Goal: Task Accomplishment & Management: Use online tool/utility

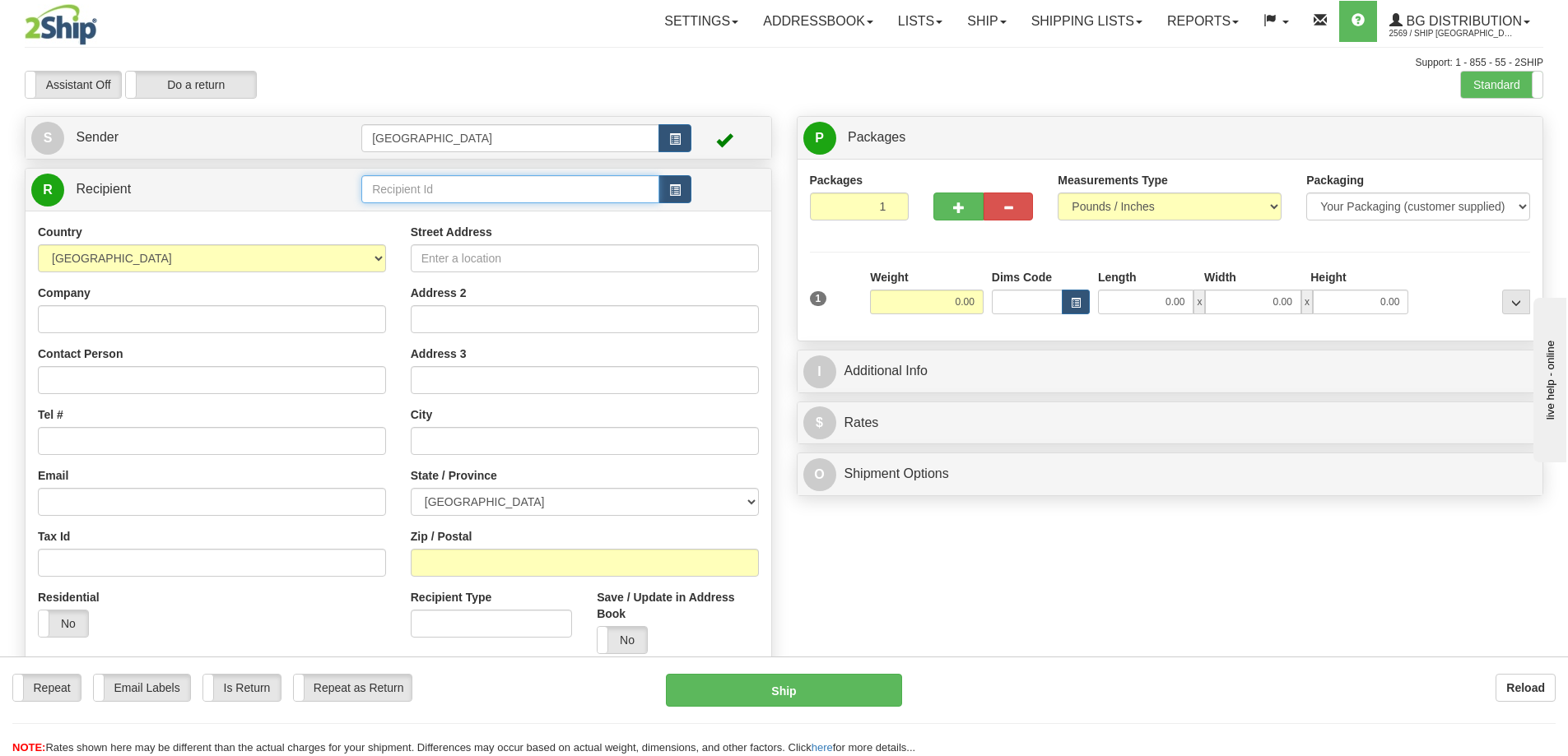
click at [376, 188] on input "text" at bounding box center [510, 189] width 298 height 28
click at [389, 212] on div "80019" at bounding box center [507, 215] width 283 height 18
type input "80019"
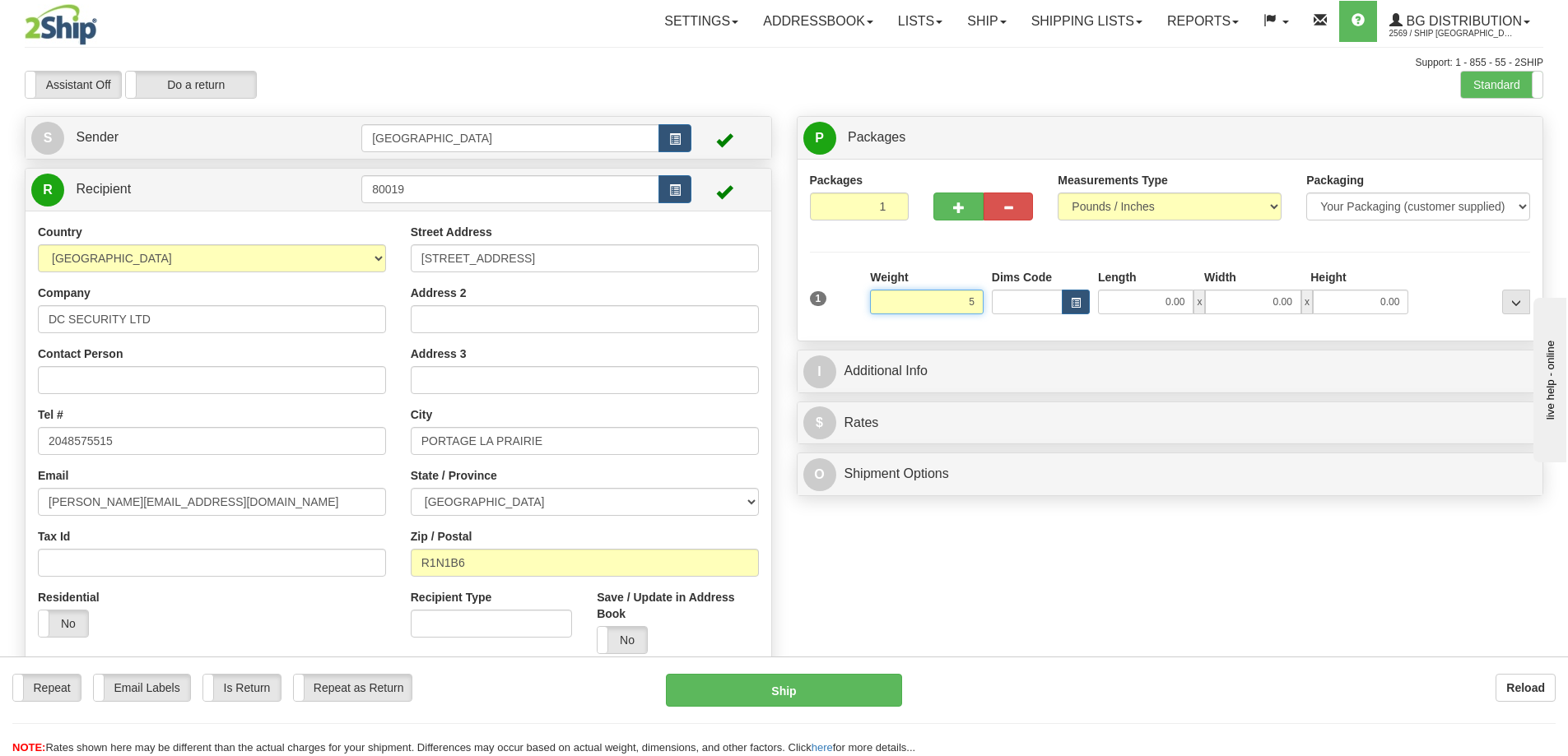
type input "5.00"
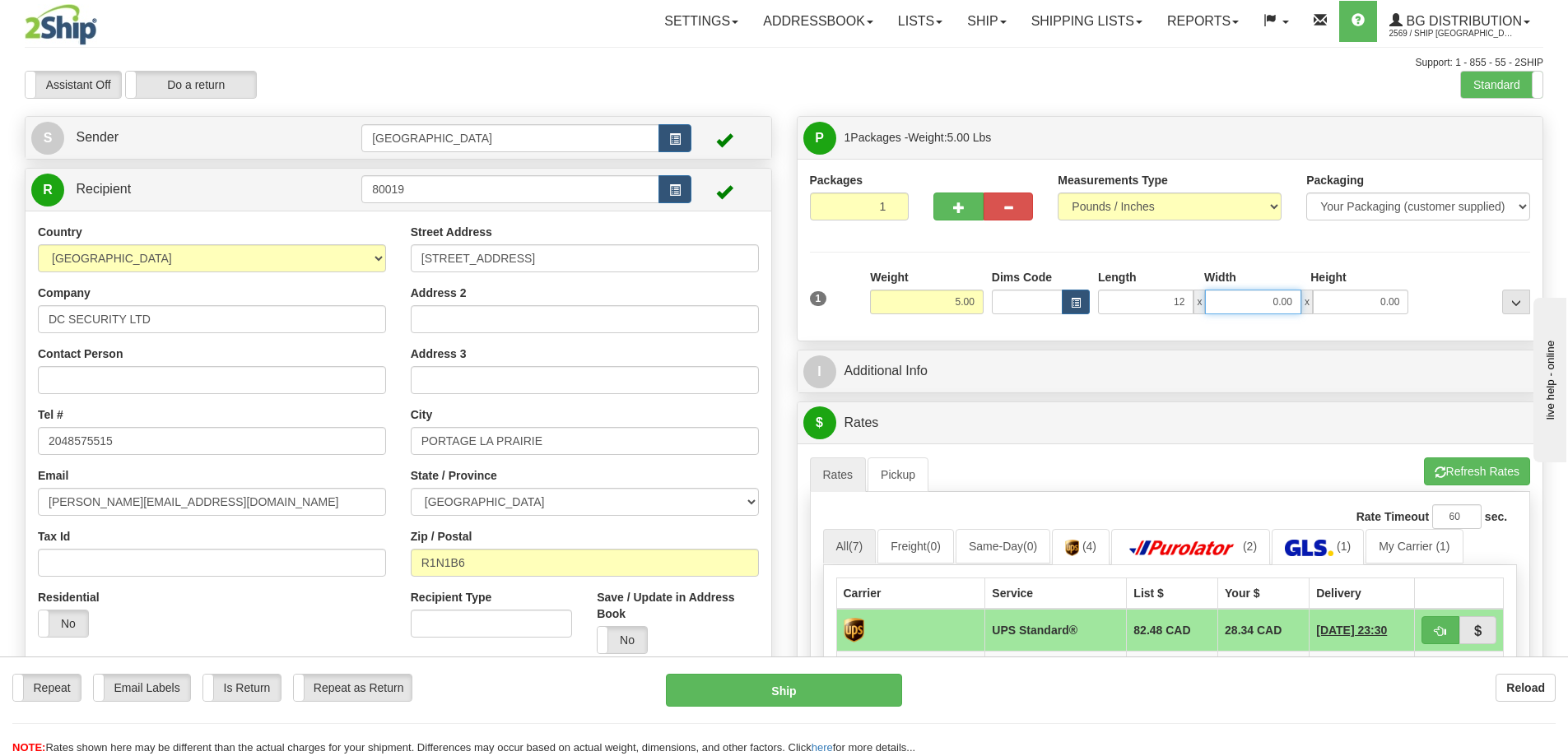
type input "12.00"
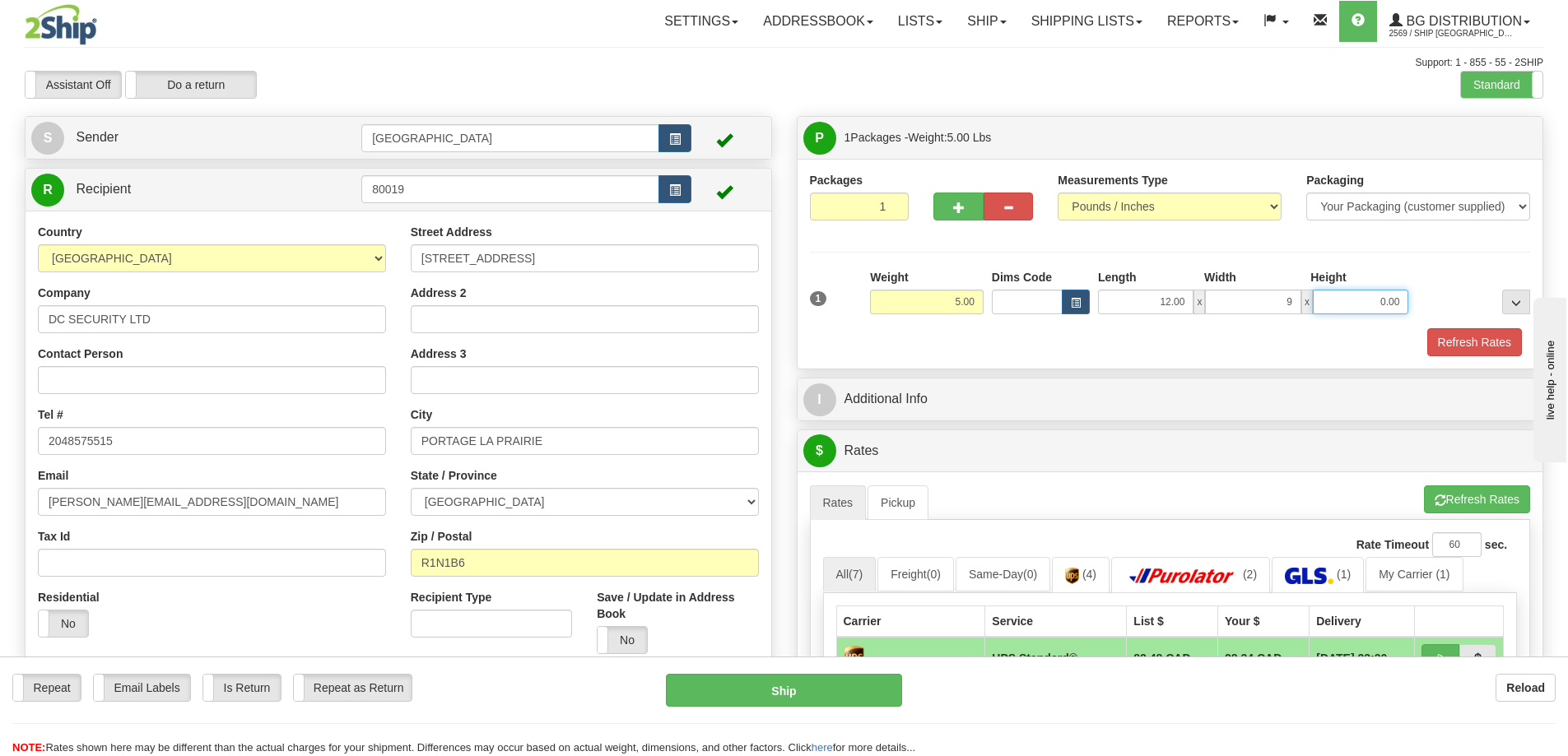
type input "9.00"
click at [1453, 338] on button "Refresh Rates" at bounding box center [1474, 342] width 95 height 28
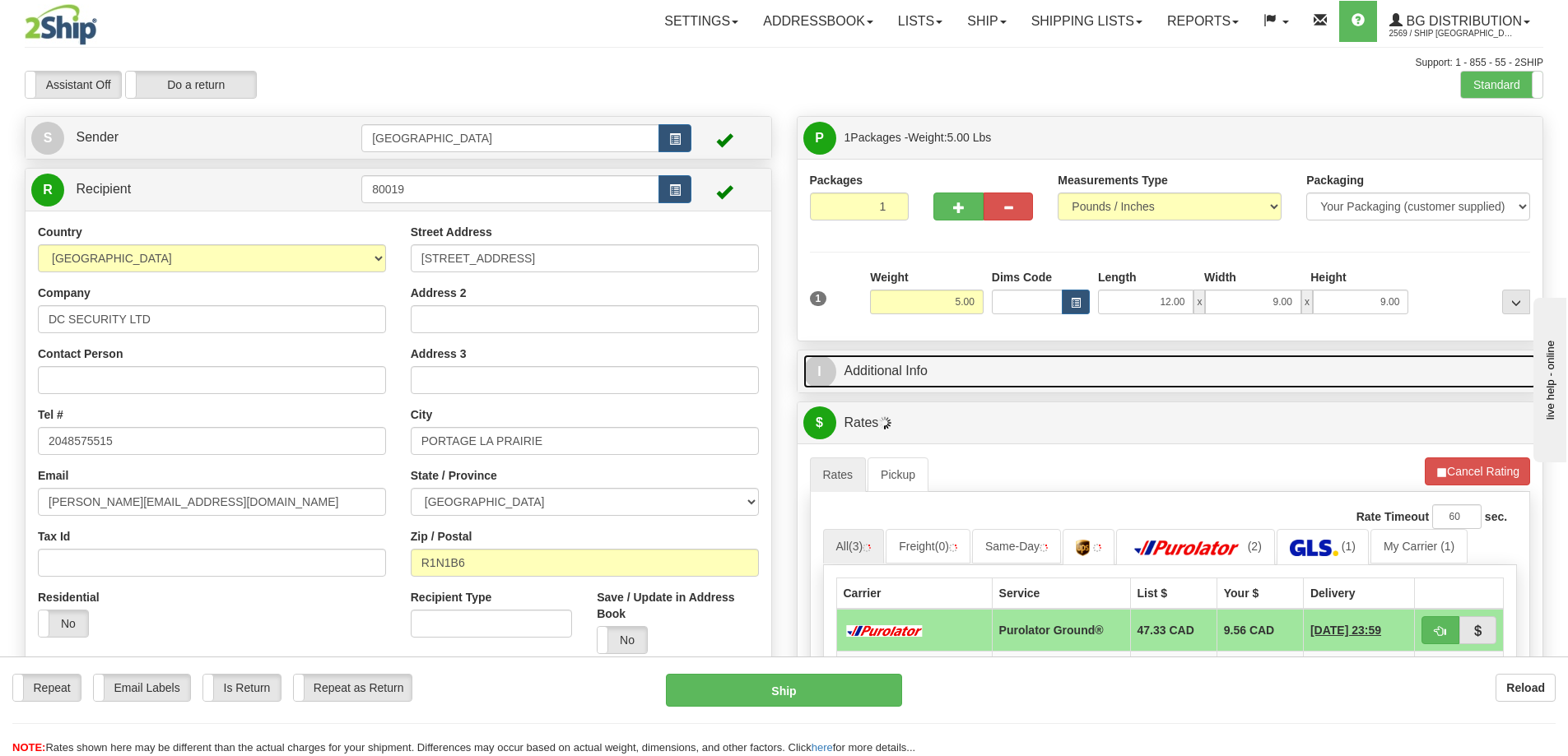
click at [1093, 367] on link "I Additional Info" at bounding box center [1170, 371] width 734 height 34
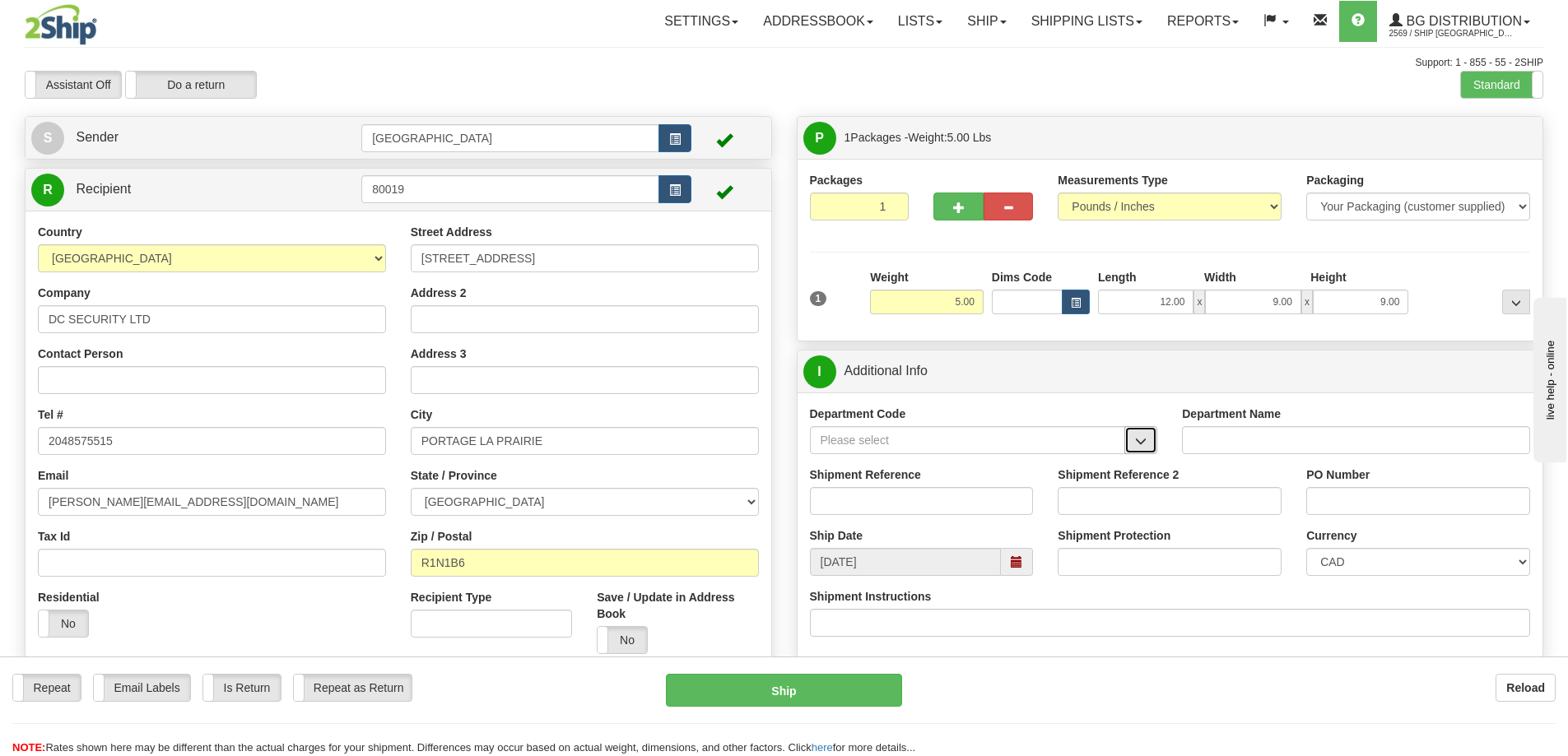
click at [1134, 441] on span "button" at bounding box center [1140, 441] width 12 height 11
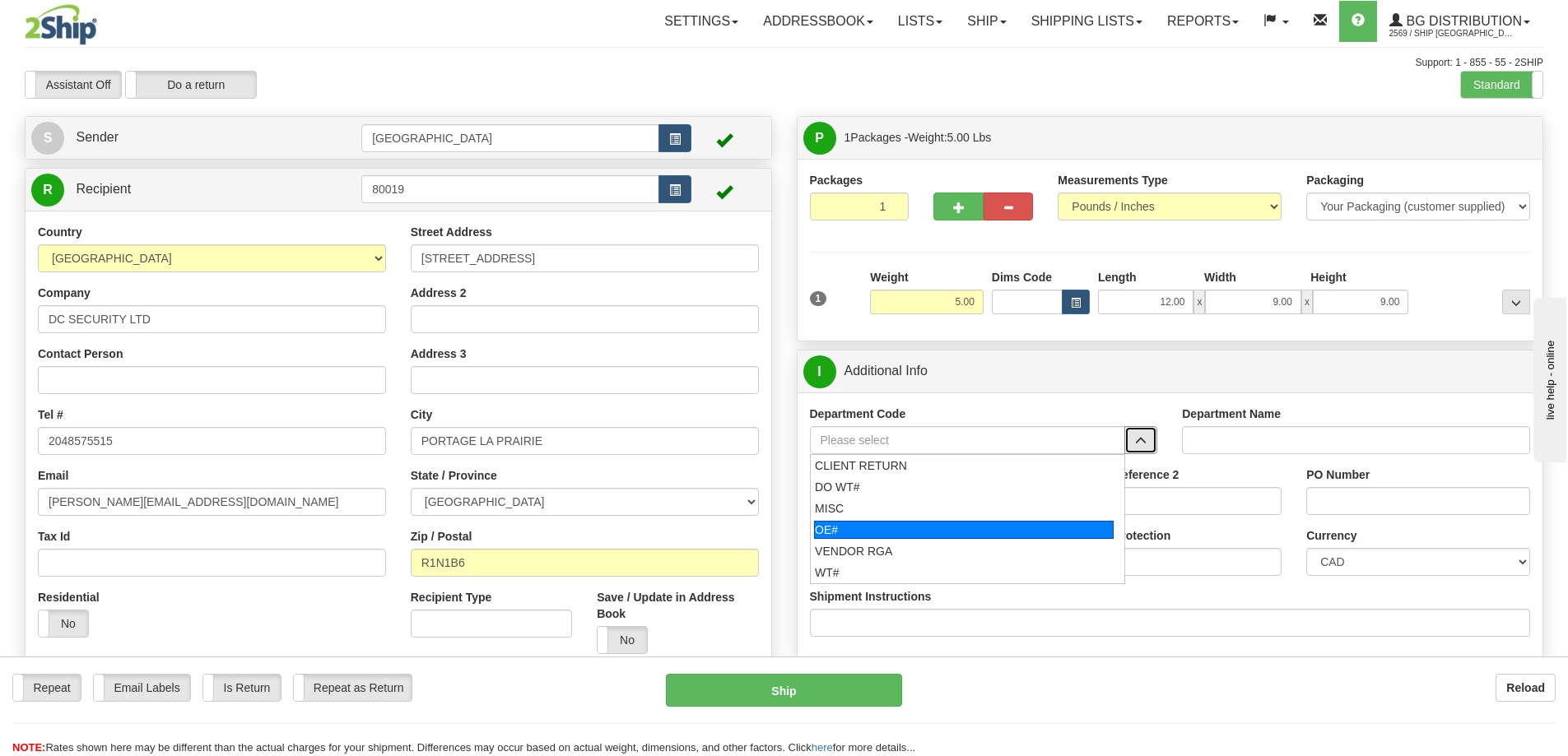
click at [914, 525] on div "OE#" at bounding box center [963, 529] width 299 height 18
type input "OE#"
type input "ORDERS"
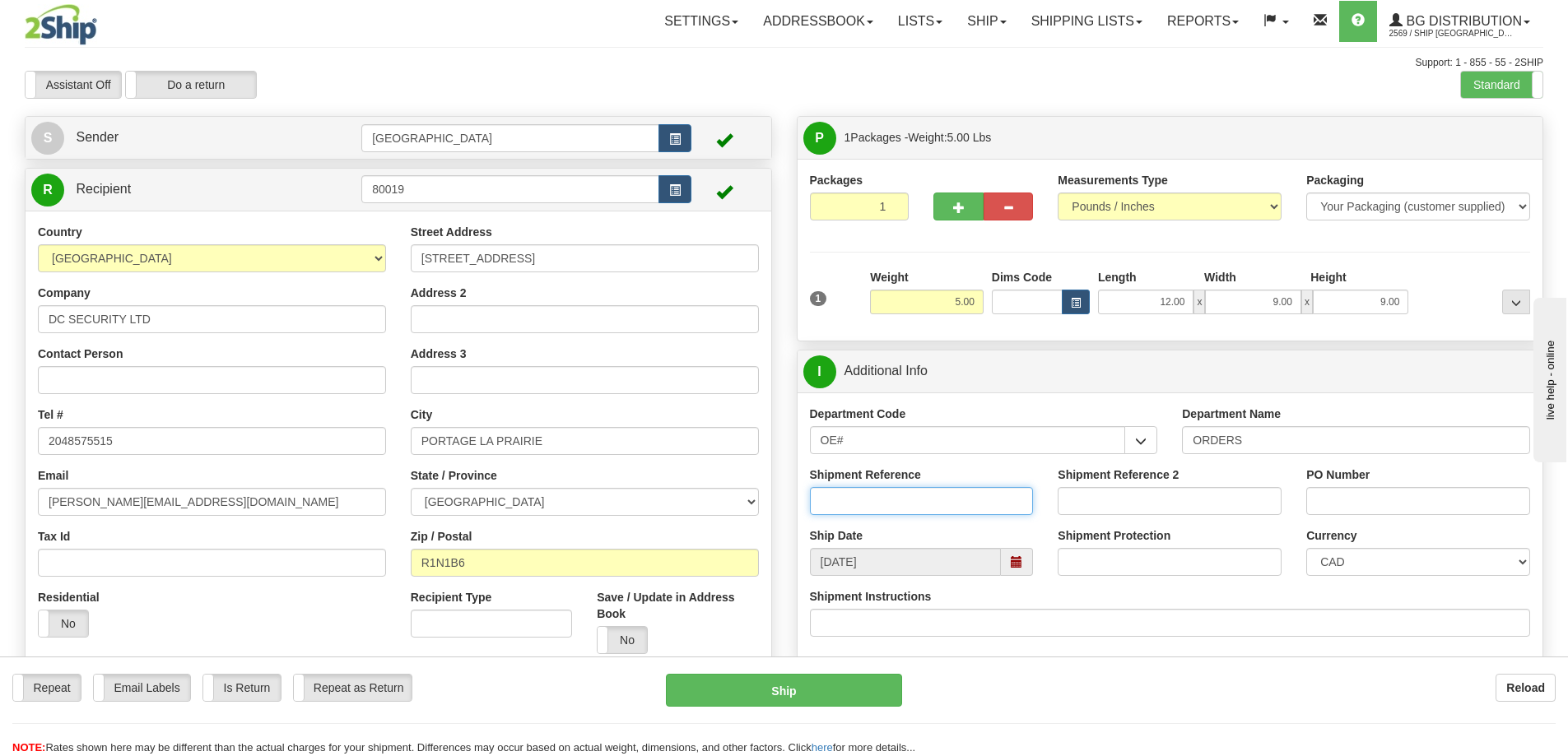
click at [942, 497] on input "Shipment Reference" at bounding box center [921, 500] width 224 height 28
type input "90039262-00 90039277-00 90039978-01"
click at [1101, 502] on input "Shipment Reference 2" at bounding box center [1168, 500] width 224 height 28
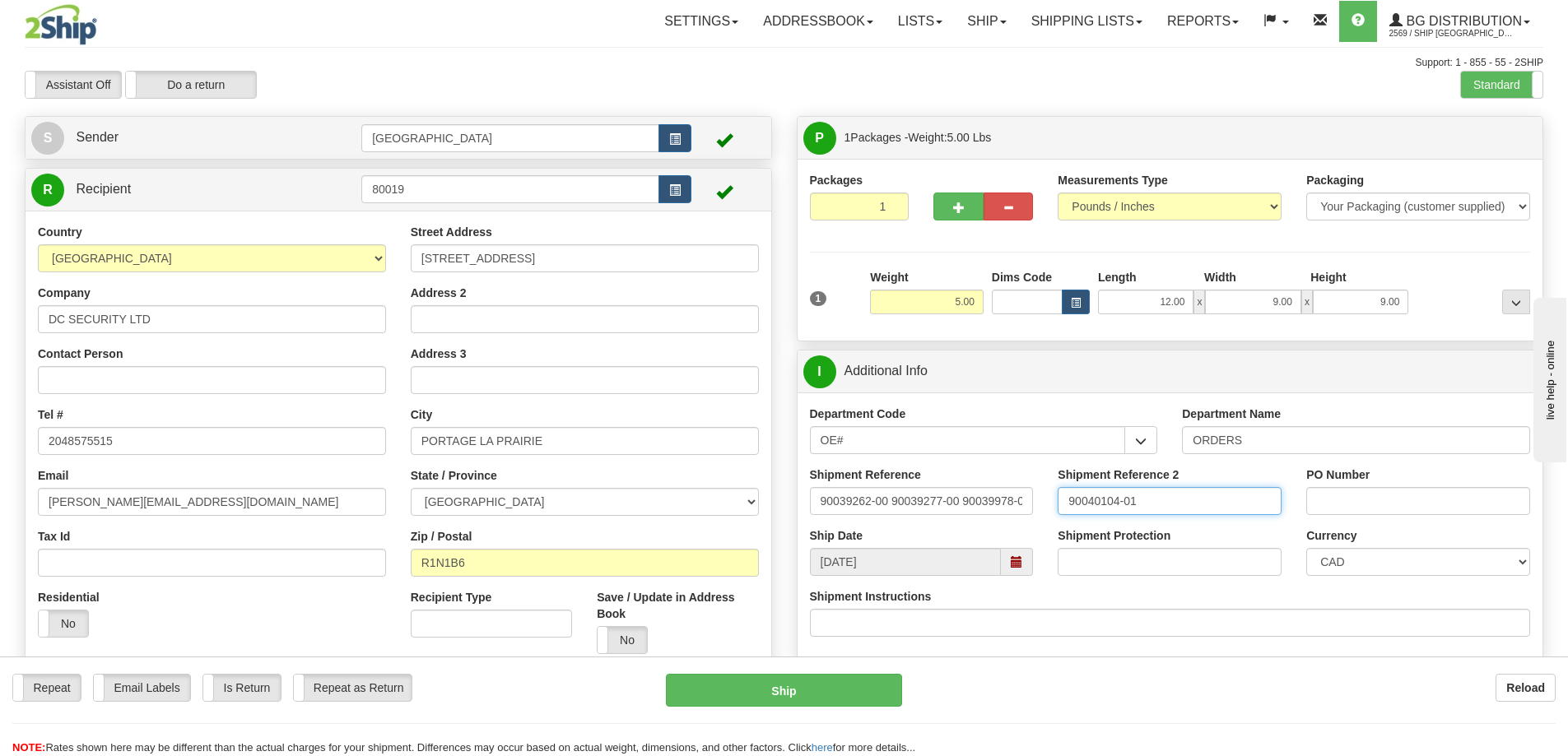
type input "90040104-01"
click at [1389, 499] on input "PO Number" at bounding box center [1417, 500] width 224 height 28
type input "N/A"
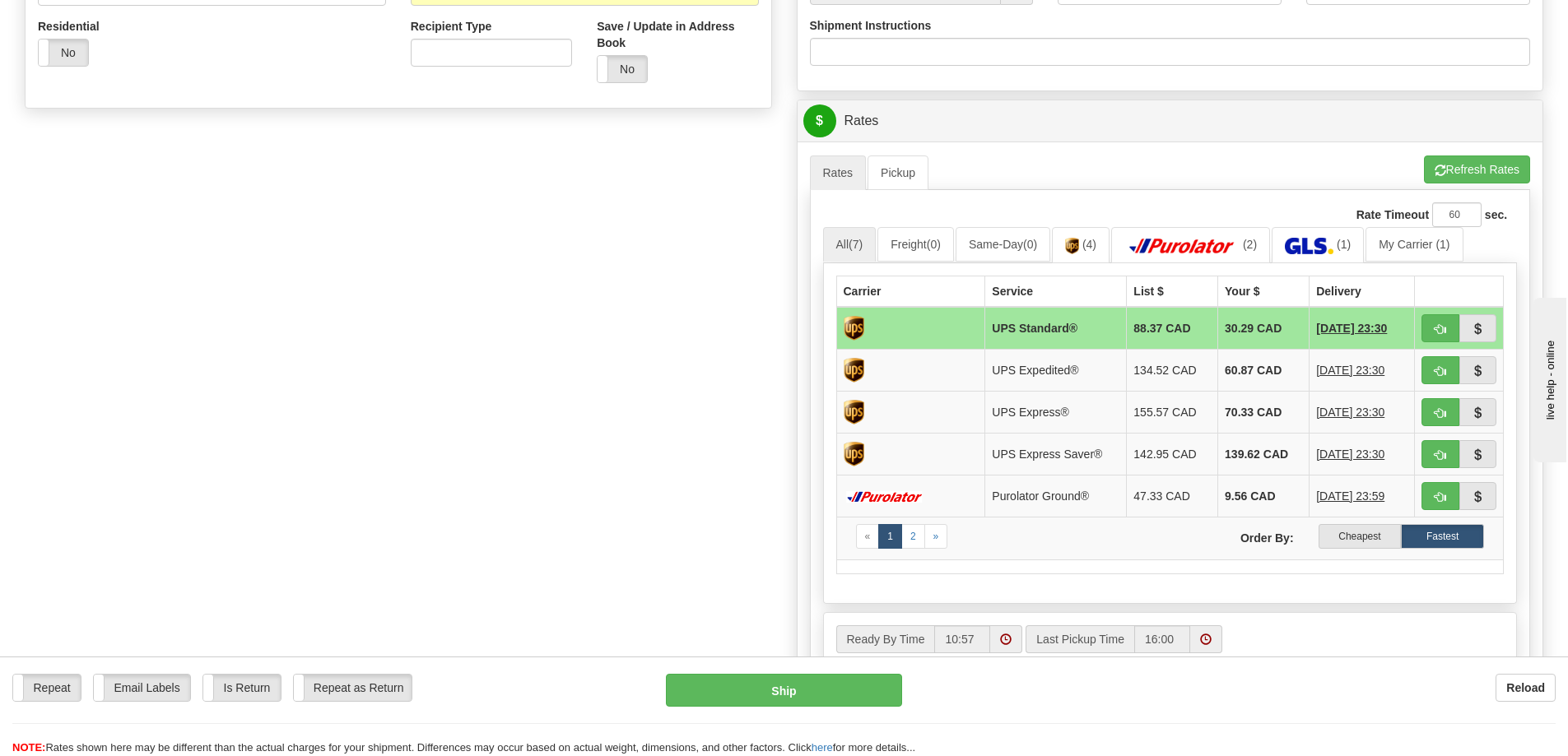
scroll to position [576, 0]
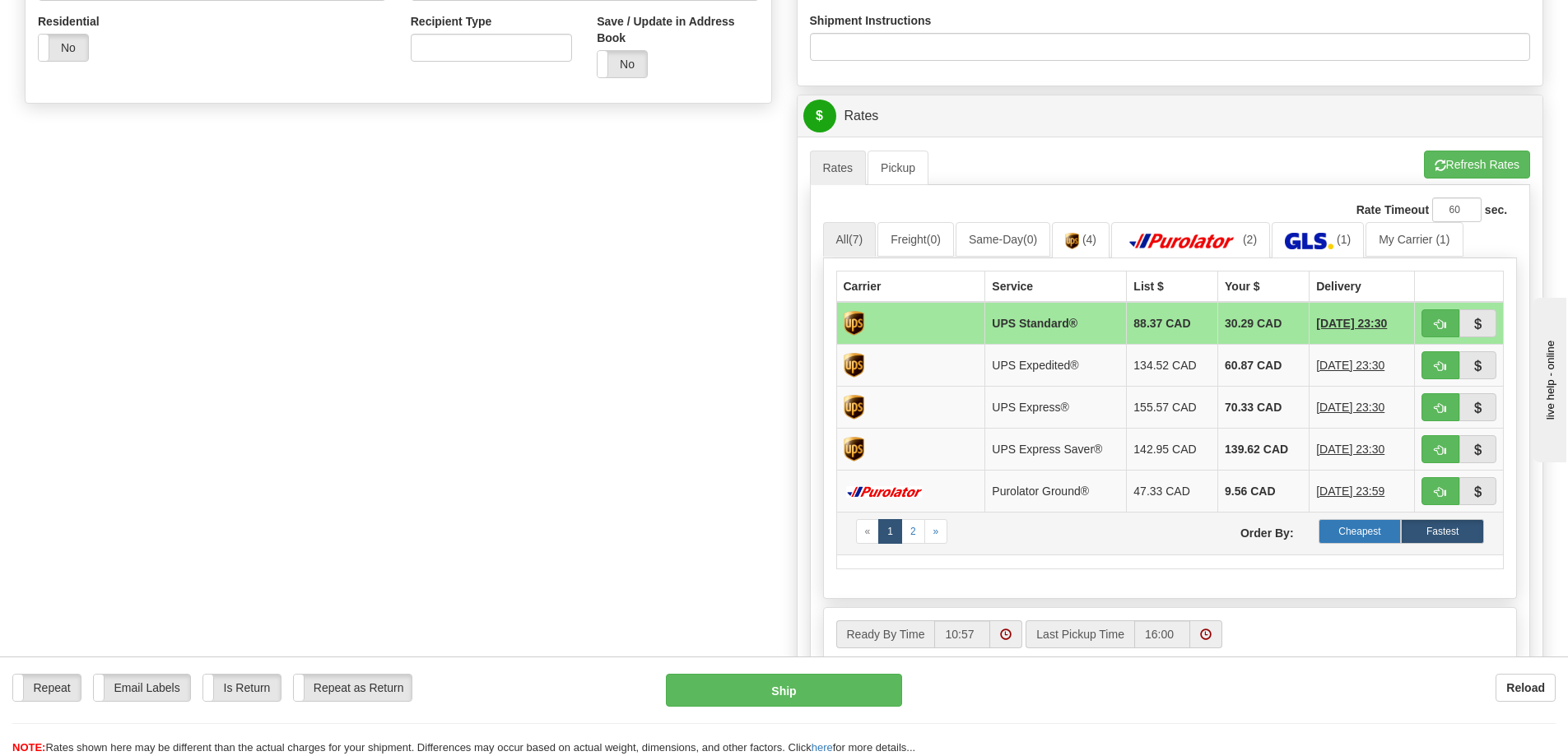
click at [1360, 532] on label "Cheapest" at bounding box center [1360, 531] width 83 height 25
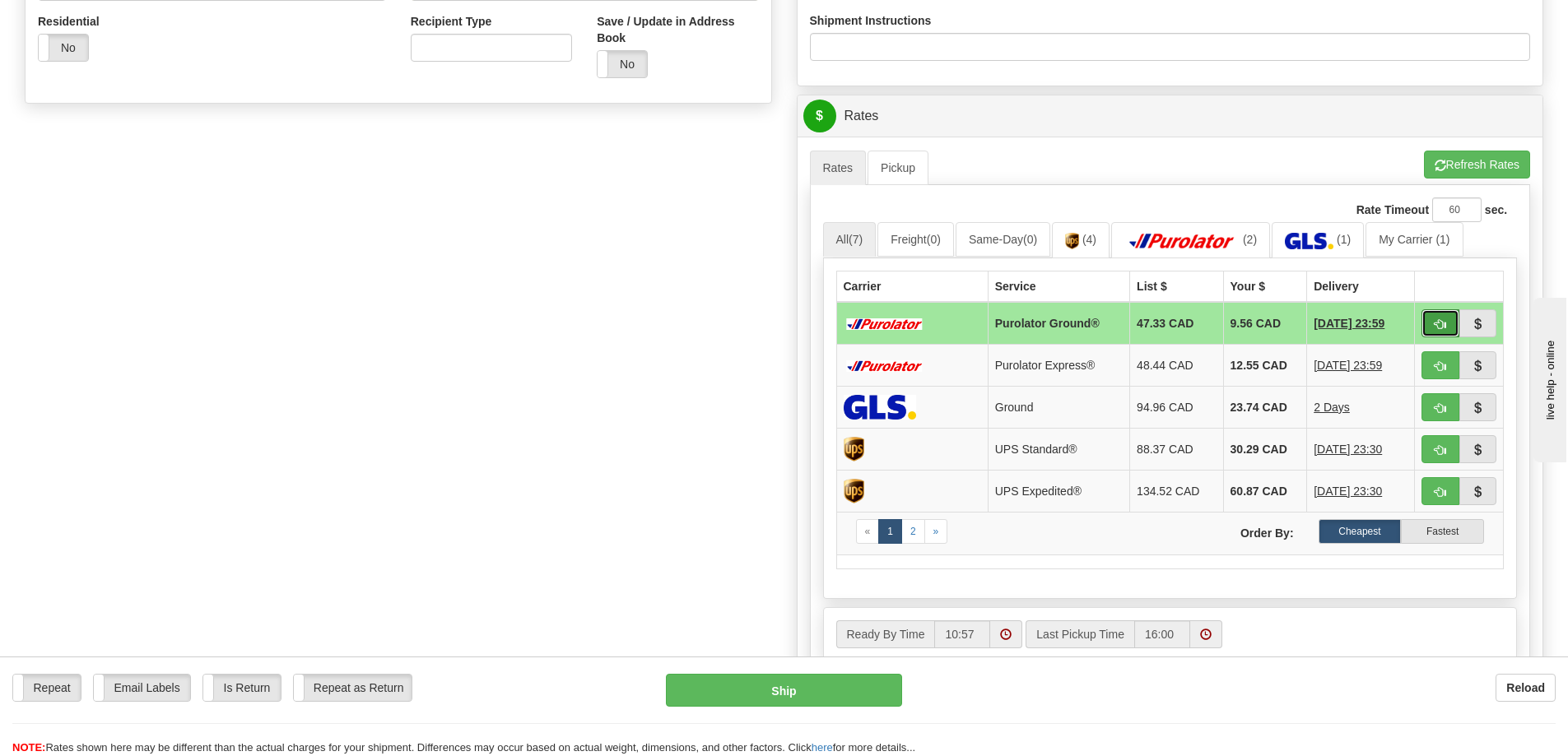
click at [1436, 319] on span "button" at bounding box center [1440, 324] width 12 height 11
type input "260"
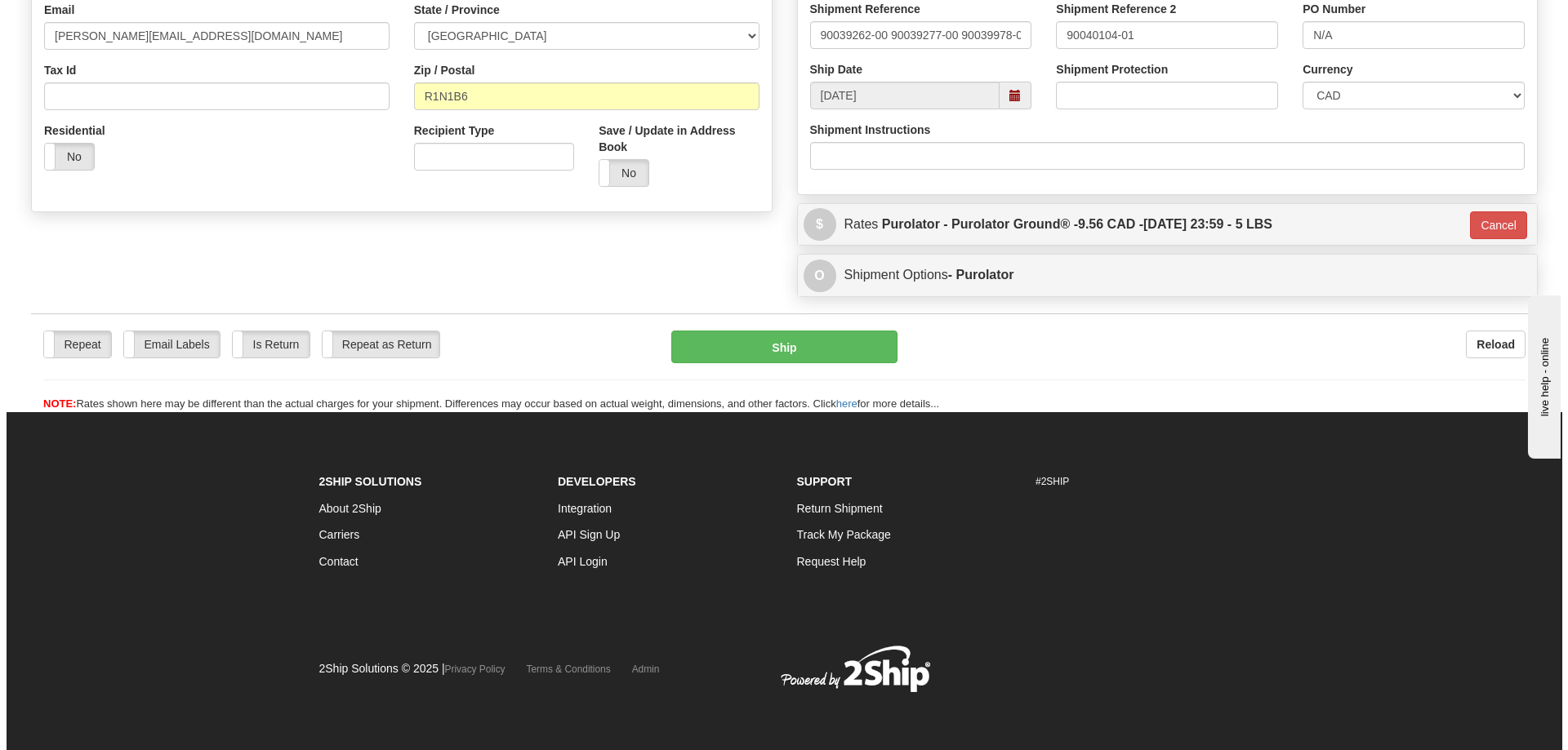
scroll to position [463, 0]
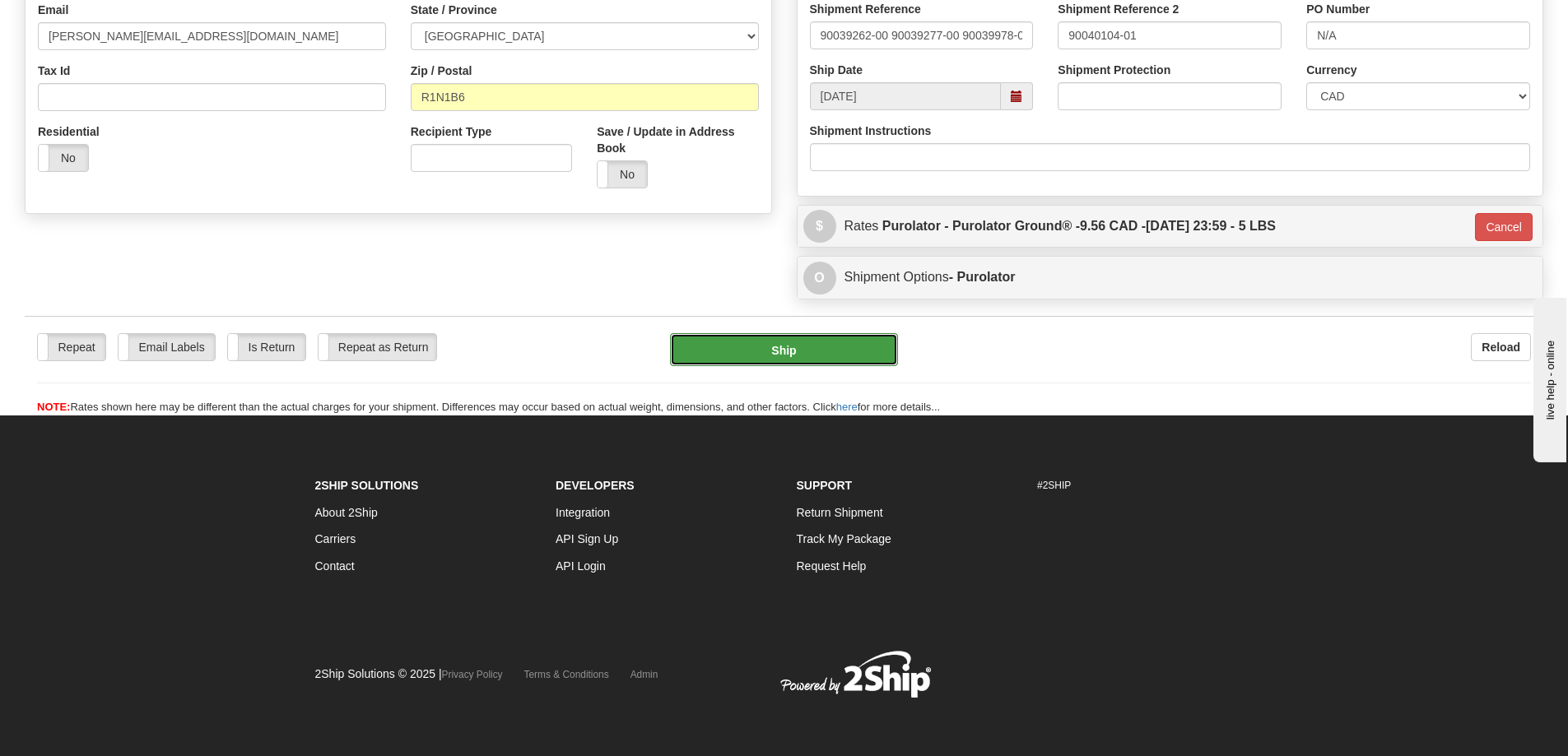
click at [777, 352] on button "Ship" at bounding box center [783, 349] width 227 height 33
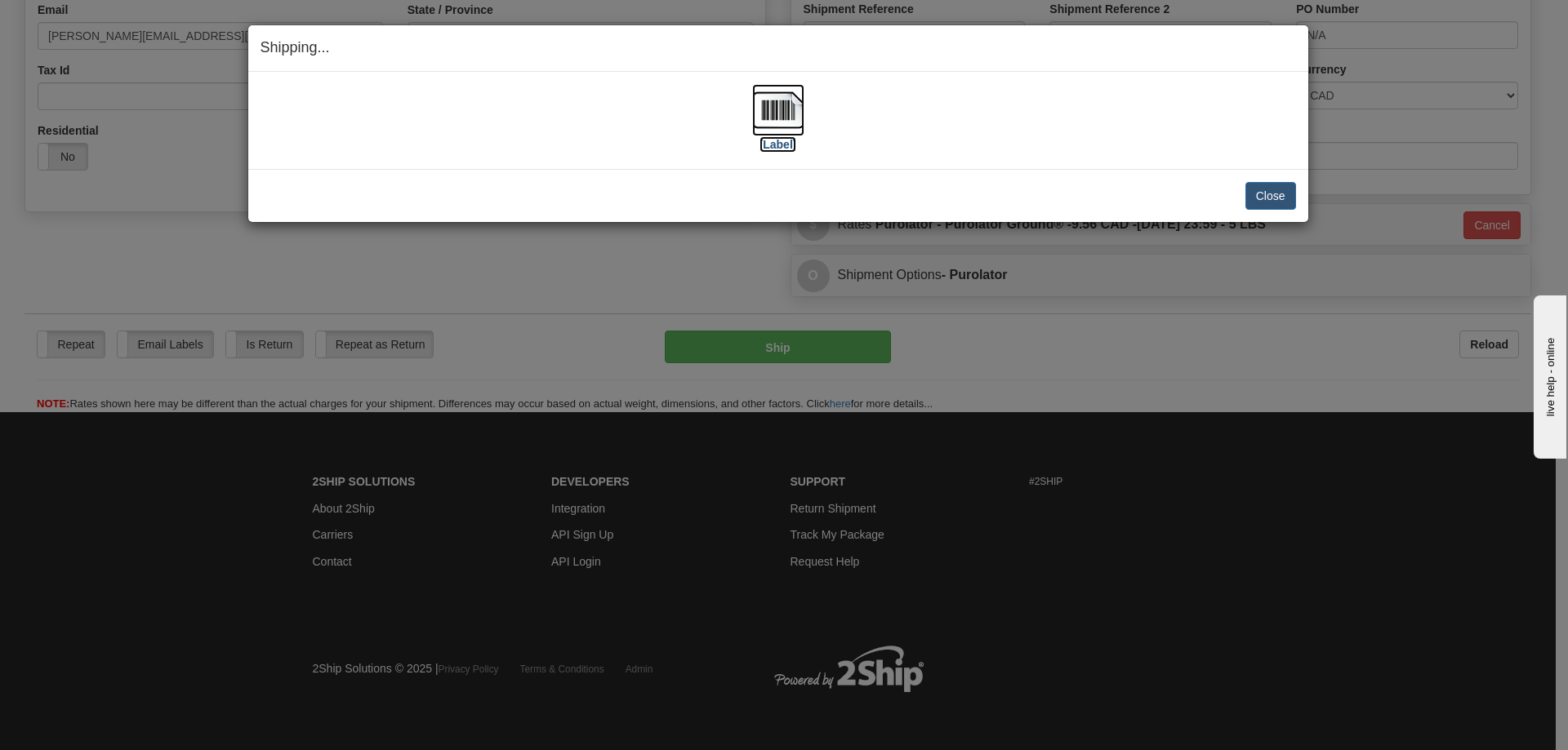
click at [785, 144] on label "[Label]" at bounding box center [778, 144] width 37 height 16
click at [1266, 194] on button "Close" at bounding box center [1270, 196] width 51 height 28
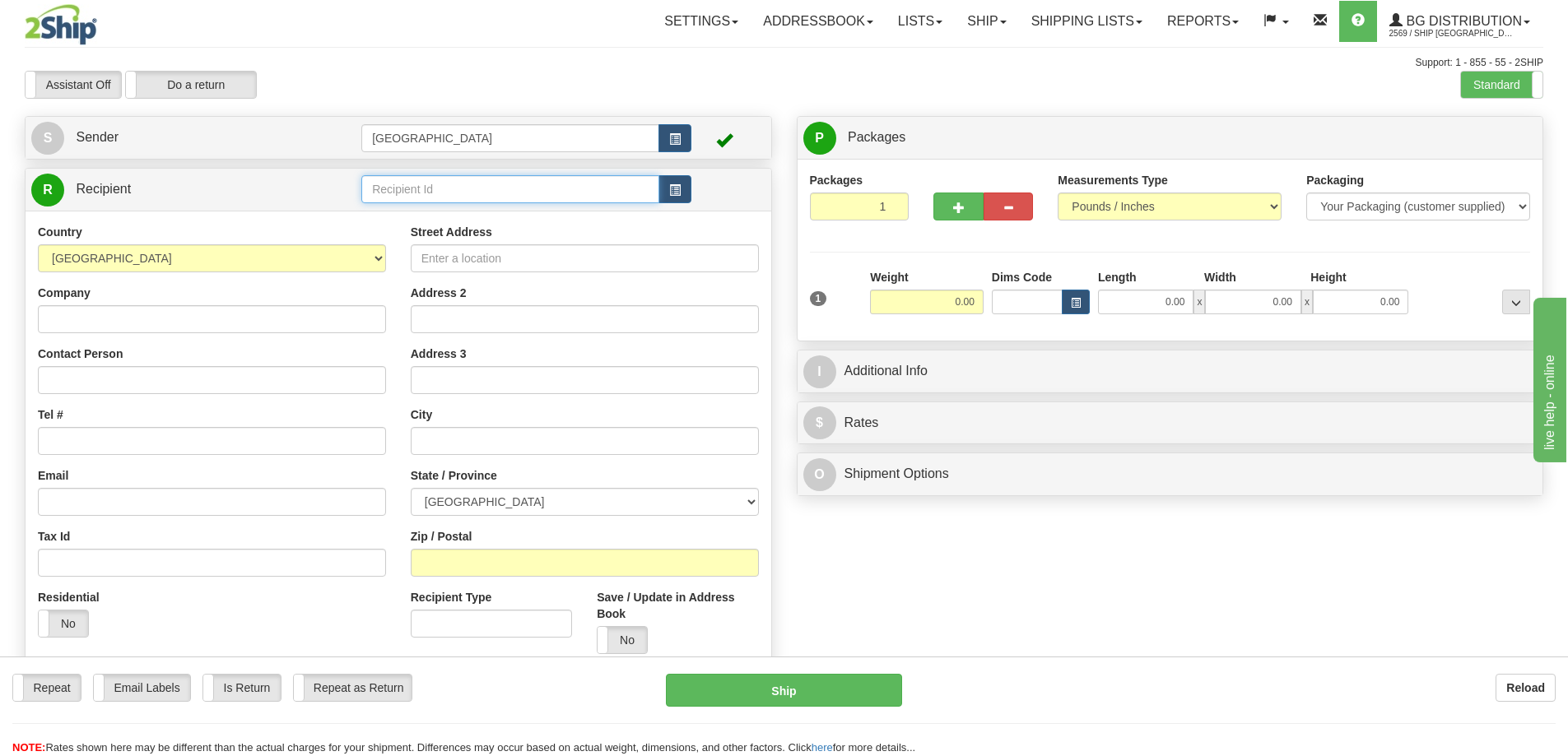
click at [410, 195] on input "text" at bounding box center [510, 189] width 298 height 28
click at [398, 217] on div "920004" at bounding box center [507, 215] width 283 height 18
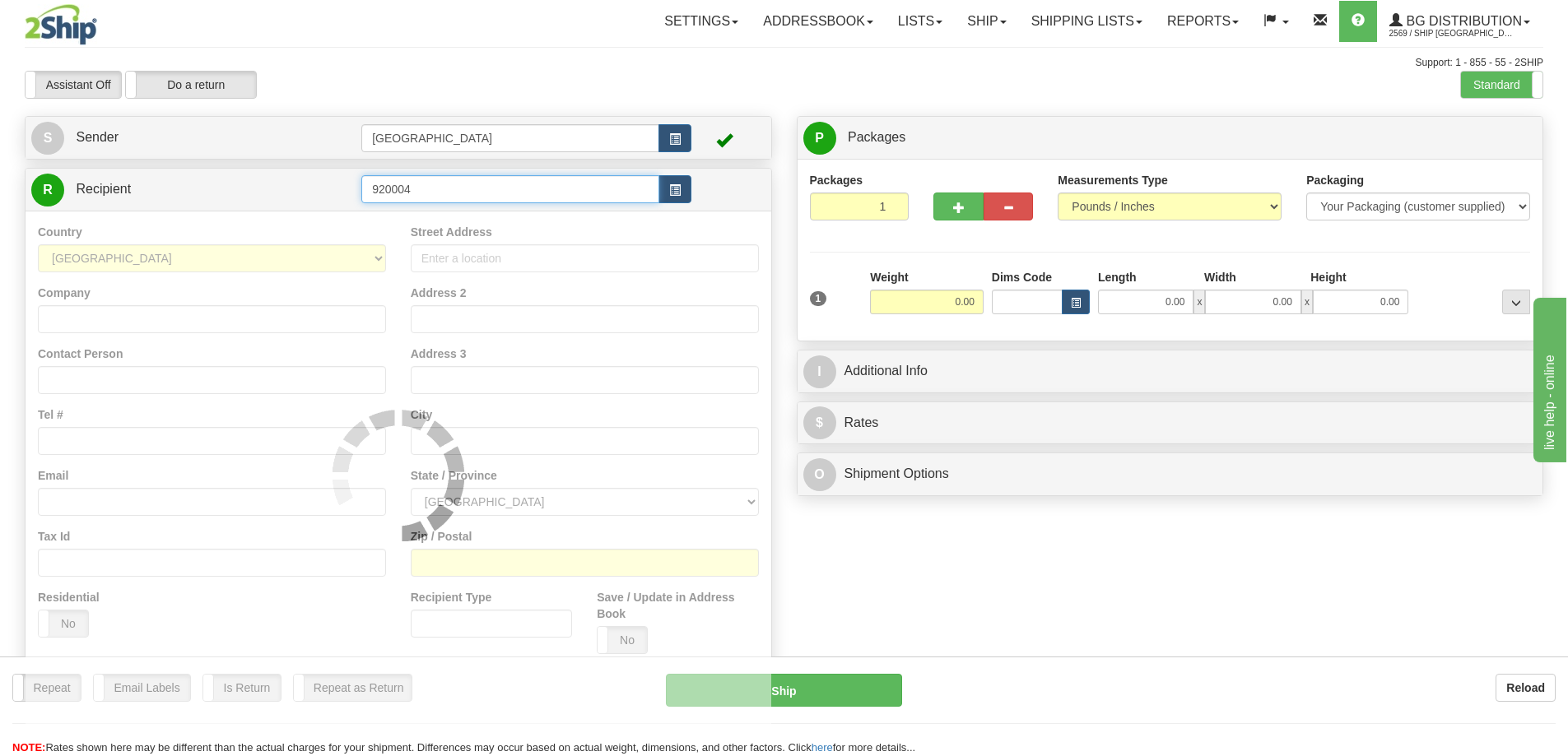
type input "920004"
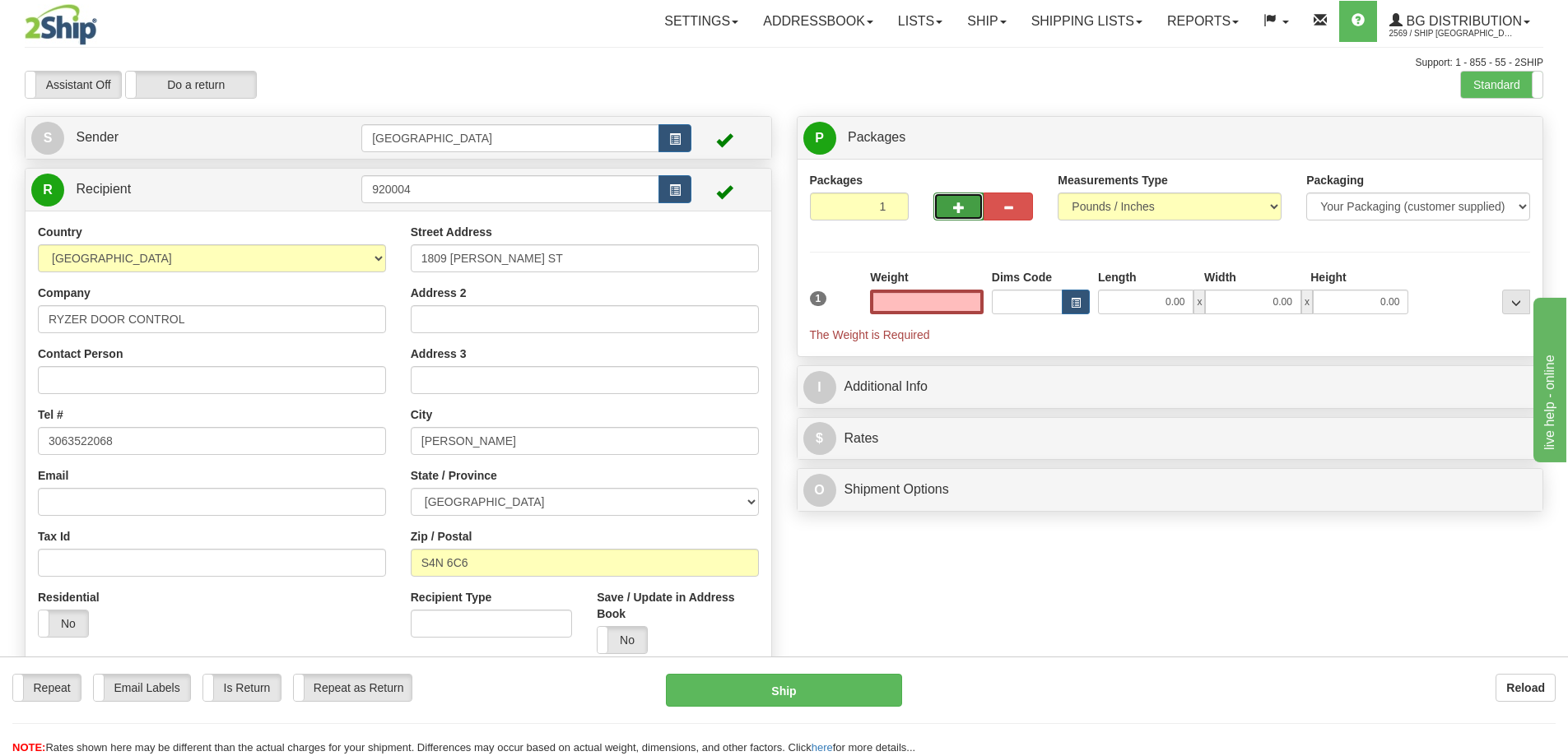
type input "0.00"
click at [965, 210] on button "button" at bounding box center [957, 206] width 49 height 28
type input "3"
click at [1490, 137] on span "Package Level" at bounding box center [1494, 138] width 65 height 12
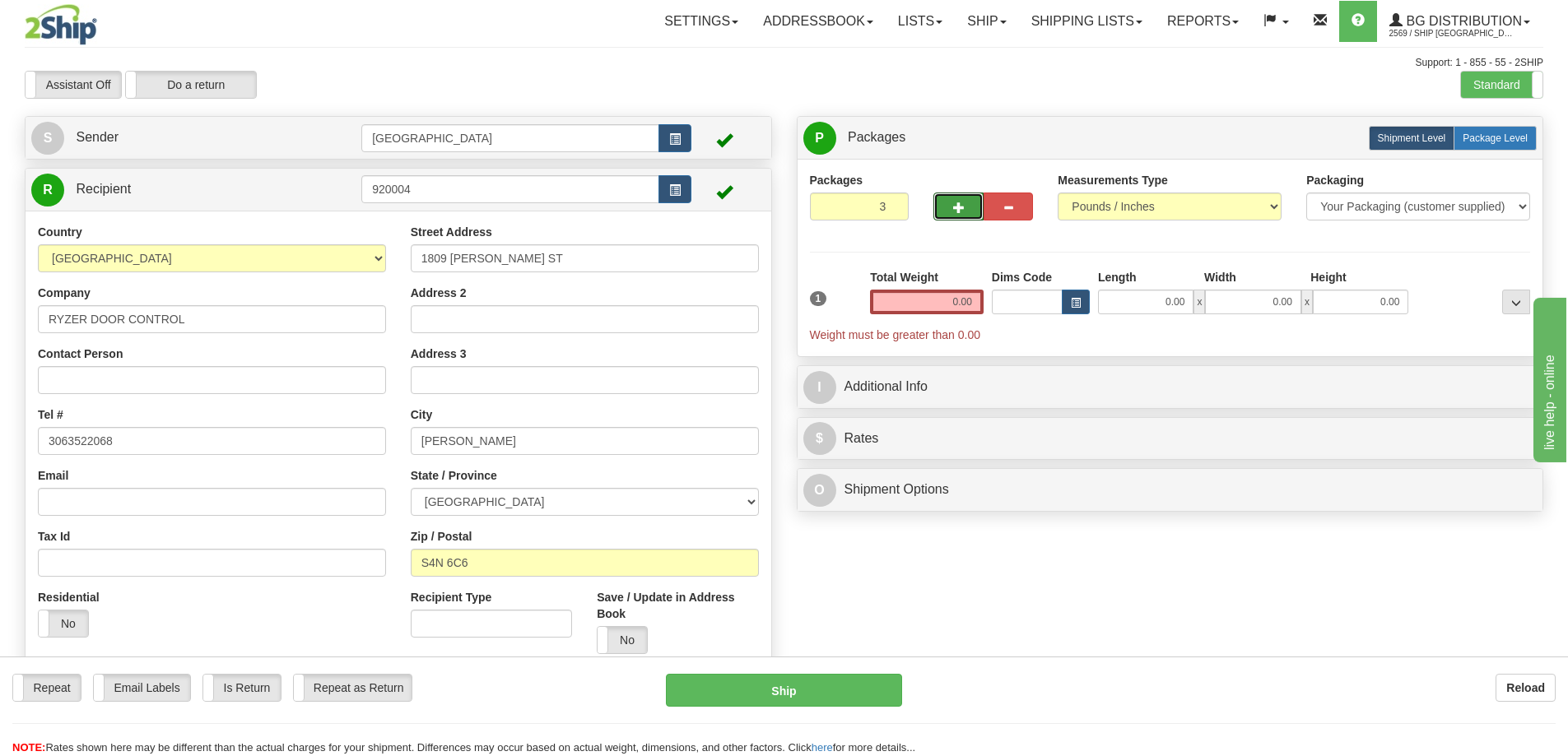
radio input "true"
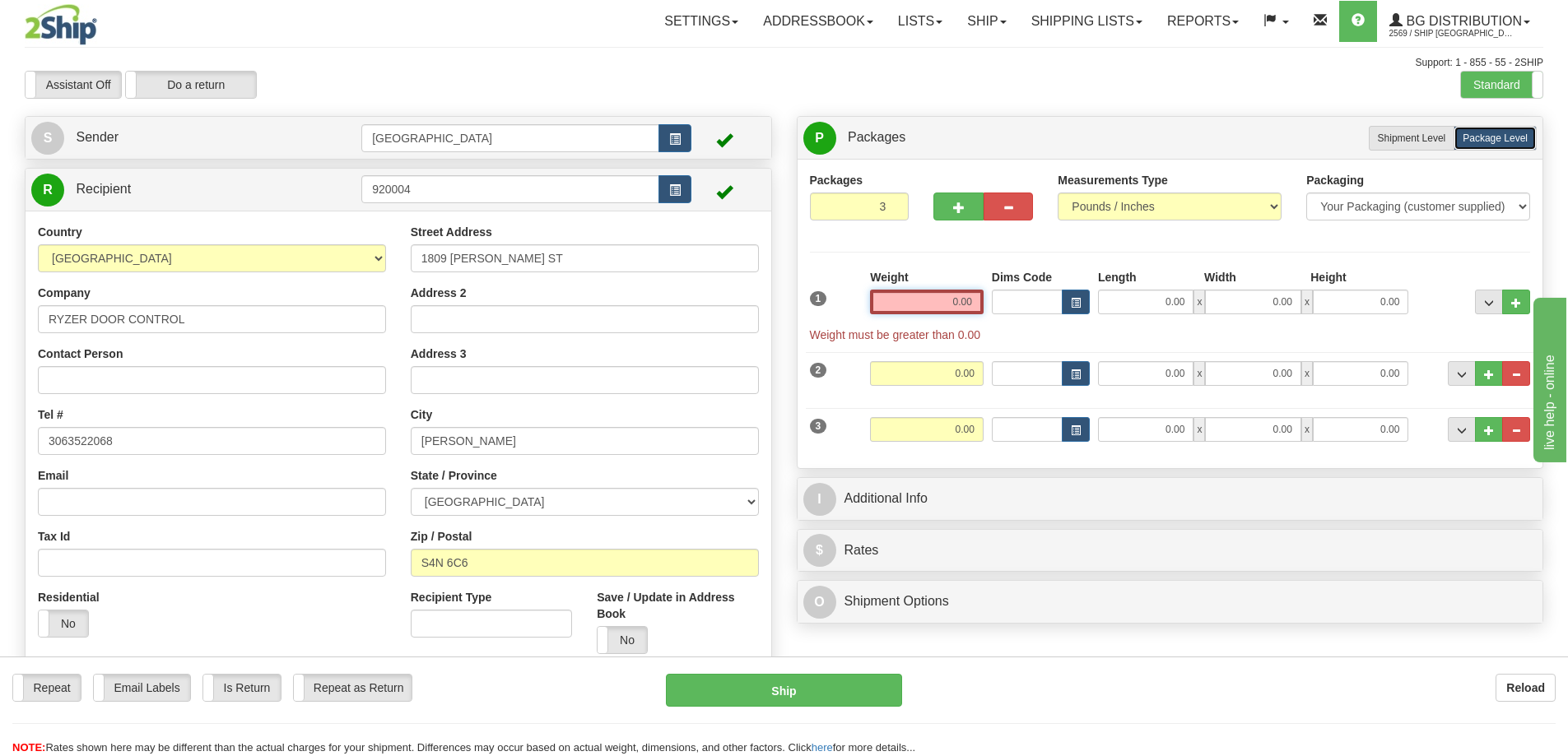
click at [972, 300] on input "0.00" at bounding box center [926, 302] width 113 height 25
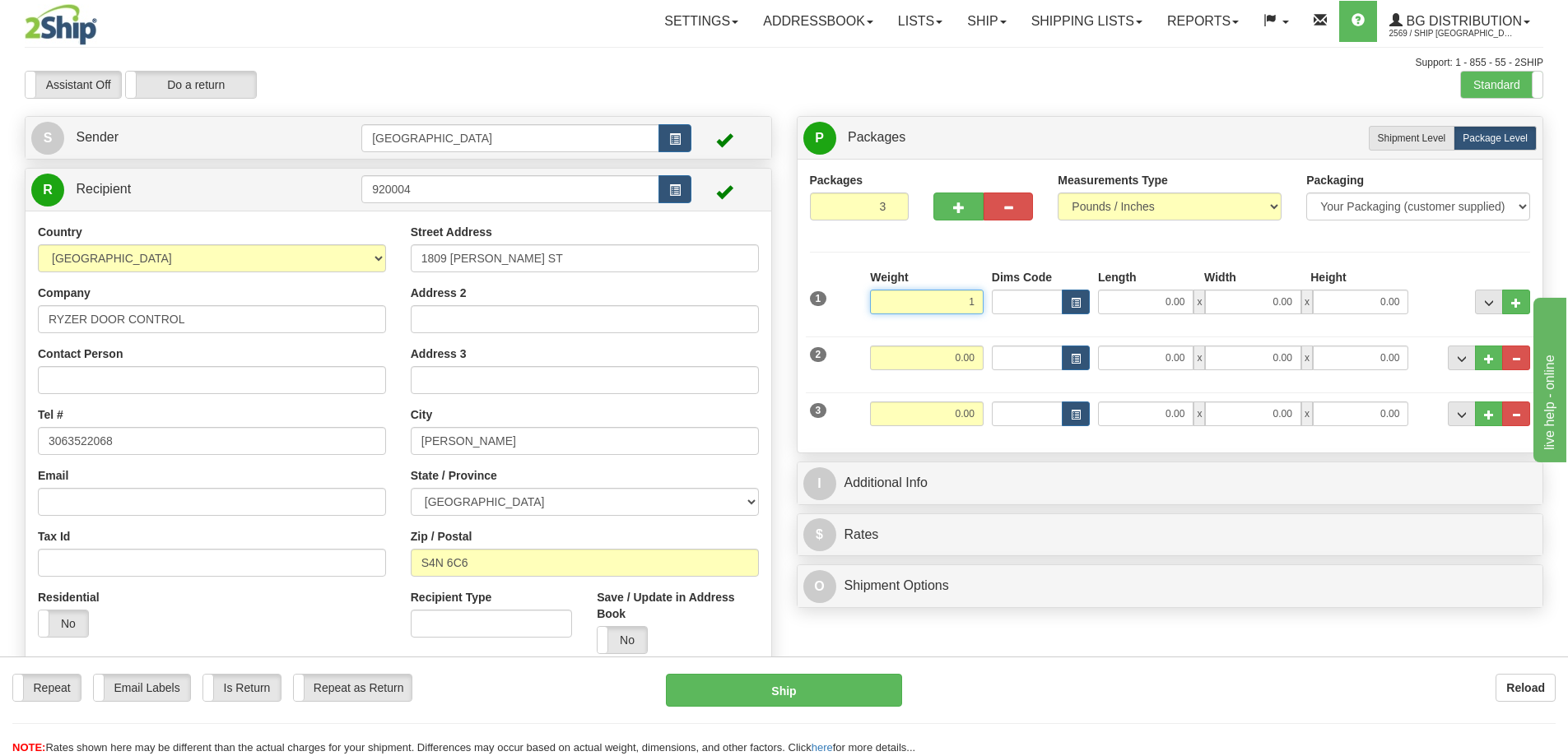
type input "1.00"
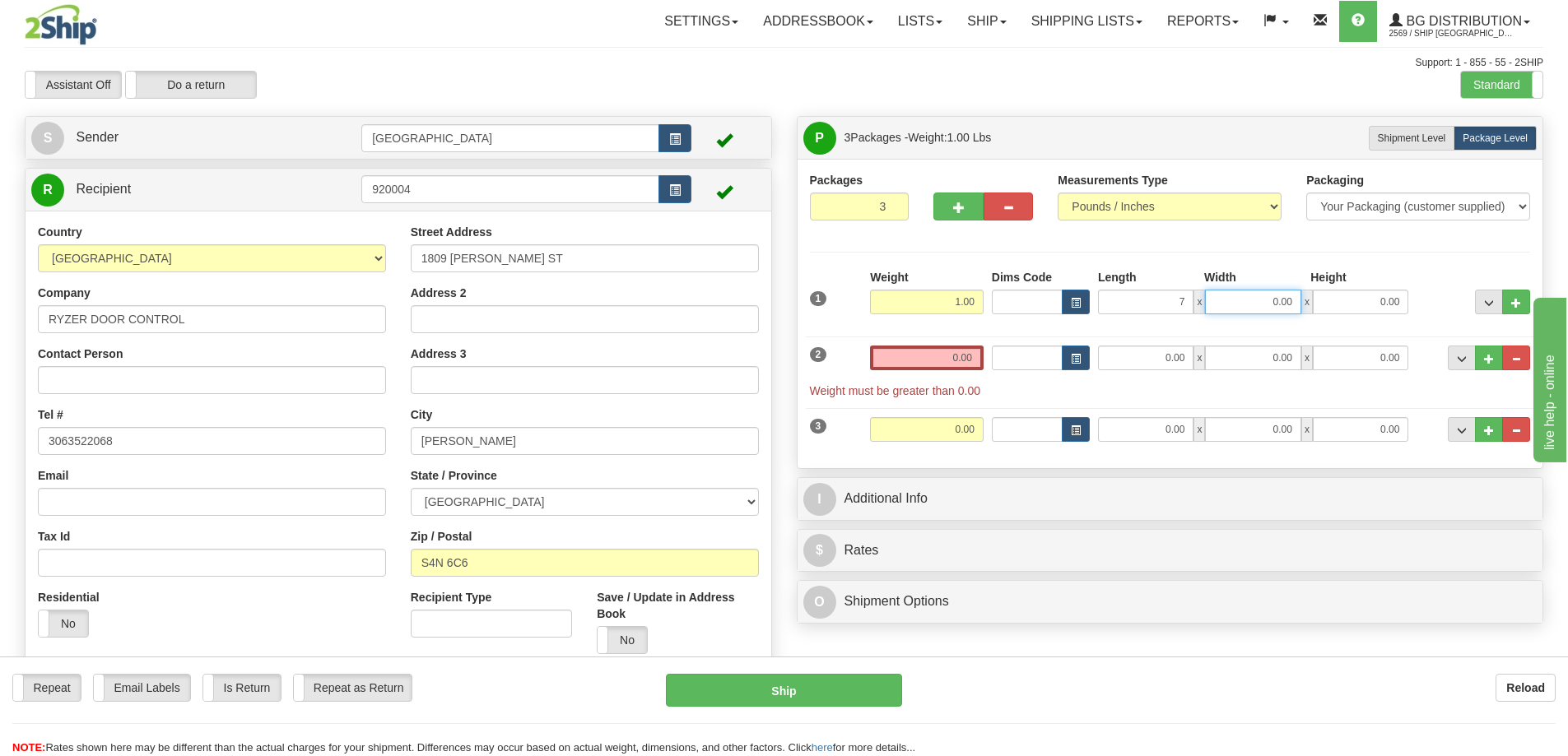
type input "7.00"
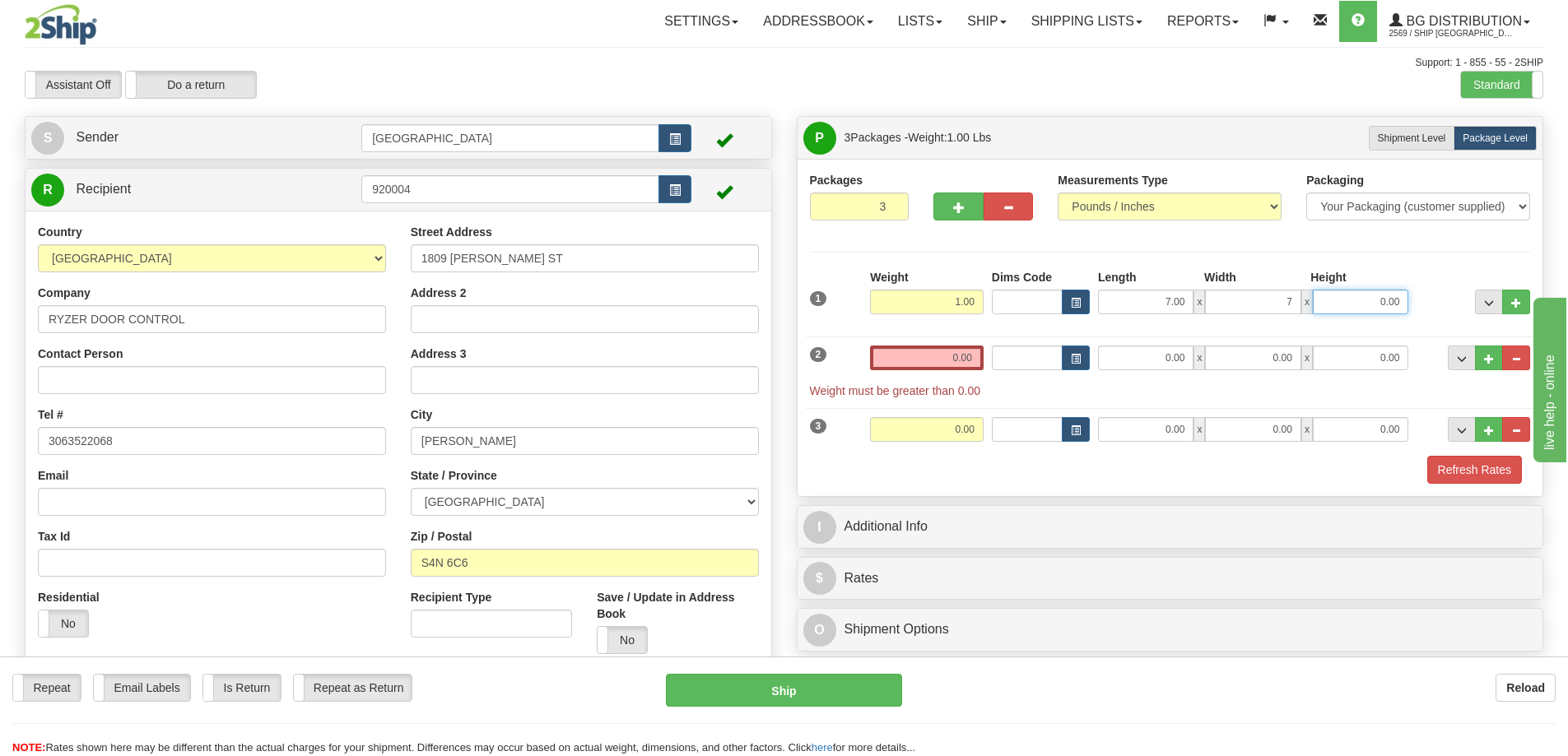
type input "7.00"
type input "6.00"
click at [969, 356] on input "0.00" at bounding box center [926, 358] width 113 height 25
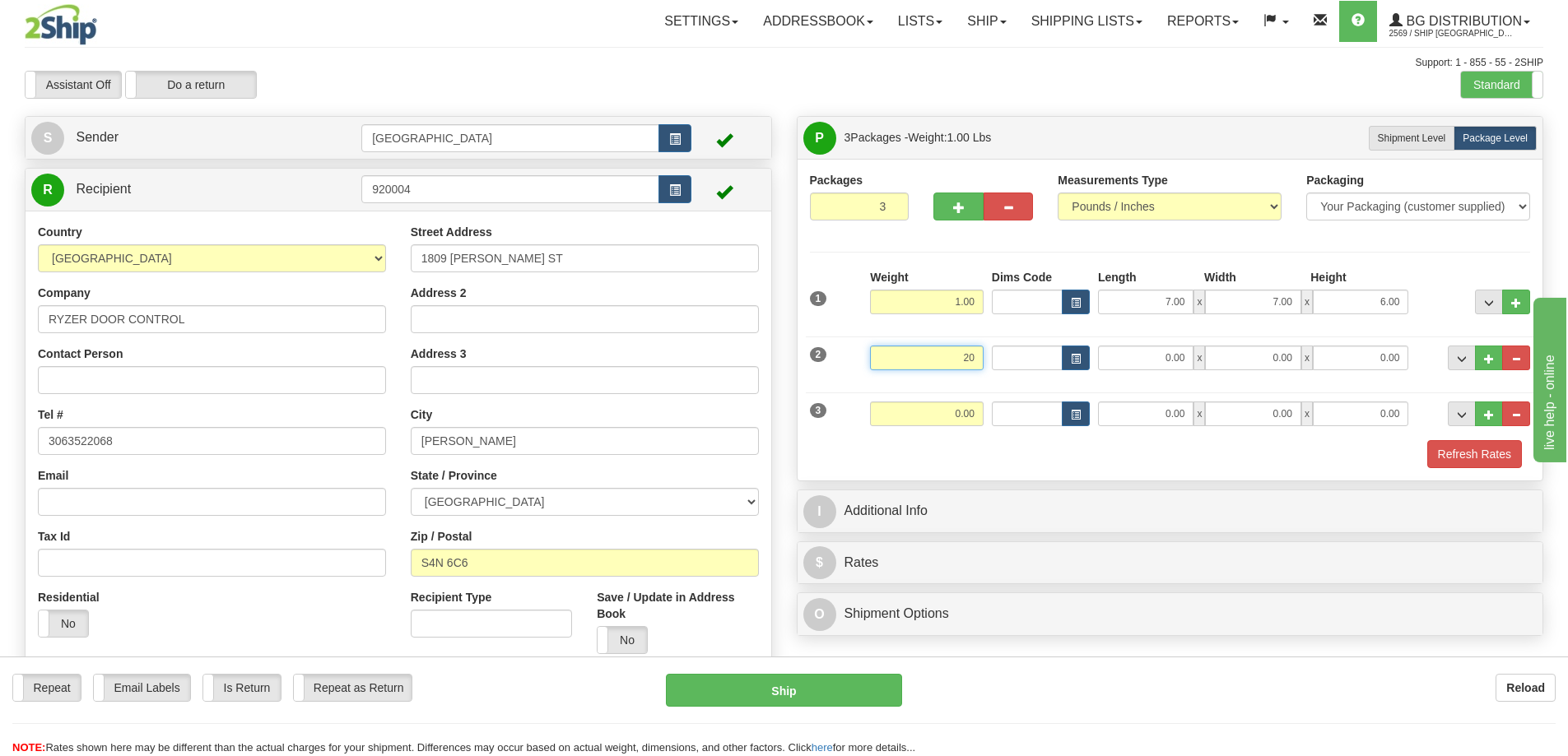
type input "20.00"
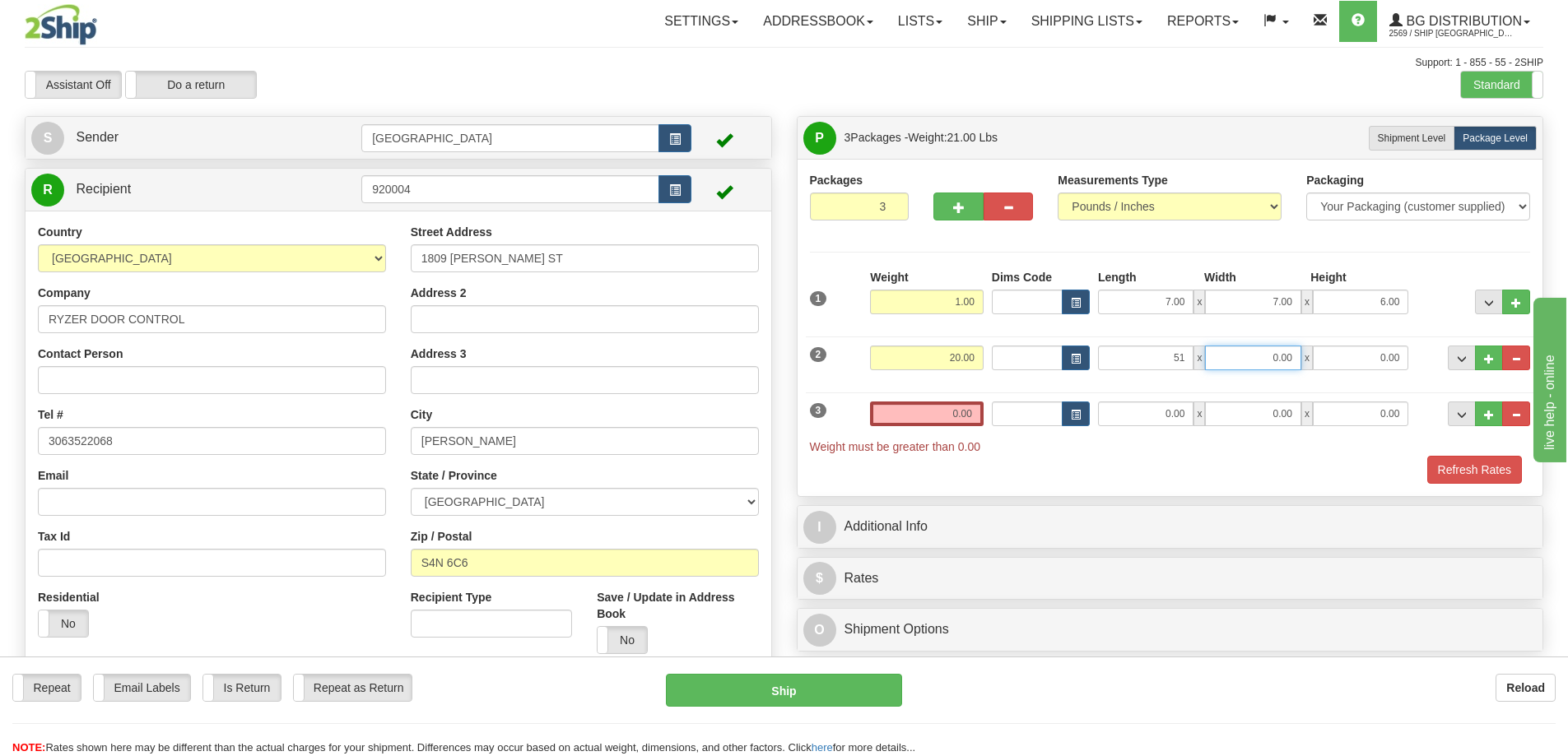
type input "51.00"
type input "8.00"
type input "6.00"
click at [973, 417] on input "0.00" at bounding box center [926, 414] width 113 height 25
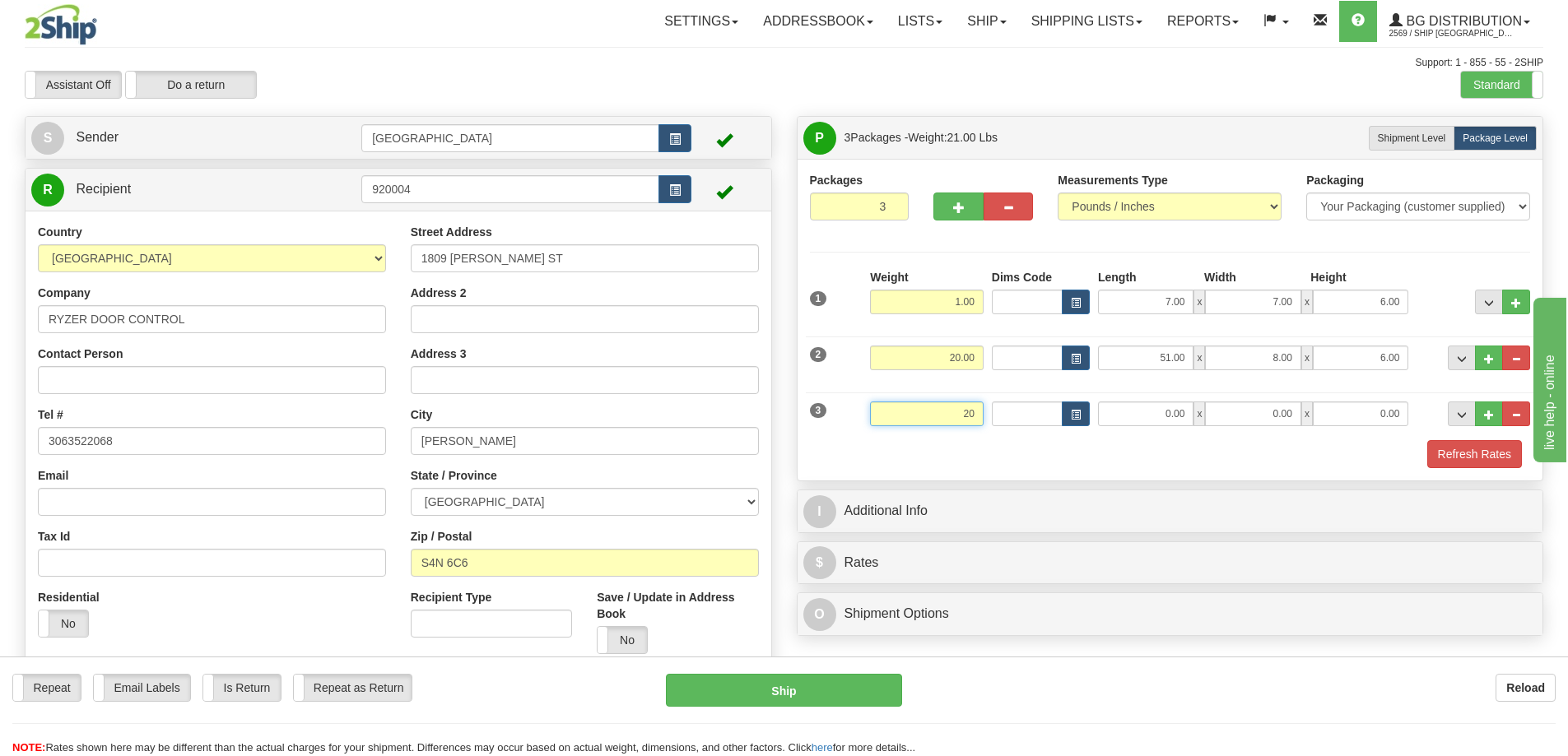
type input "20.00"
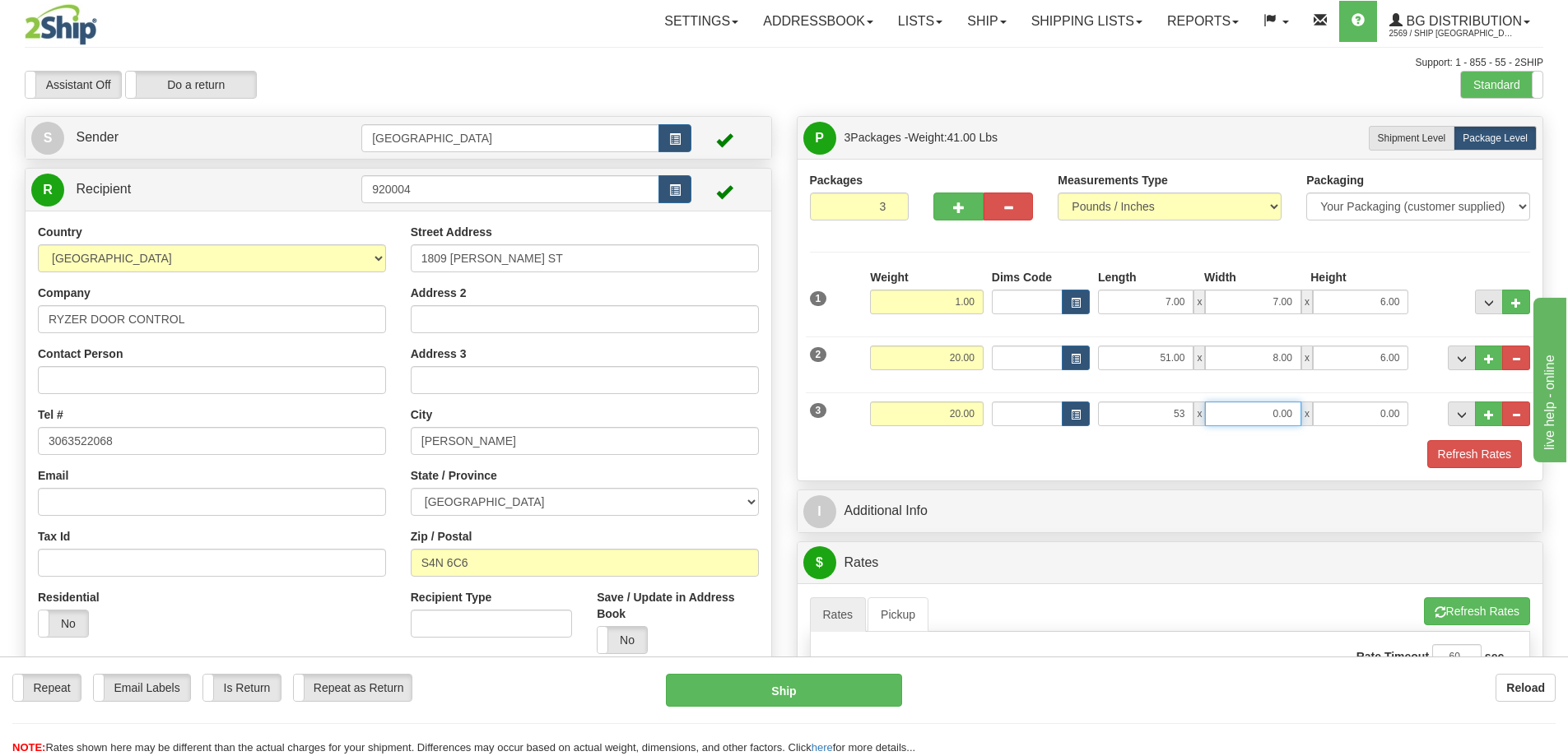
type input "53.00"
type input "9.00"
type input "5.00"
click at [1445, 458] on button "Refresh Rates" at bounding box center [1474, 454] width 95 height 28
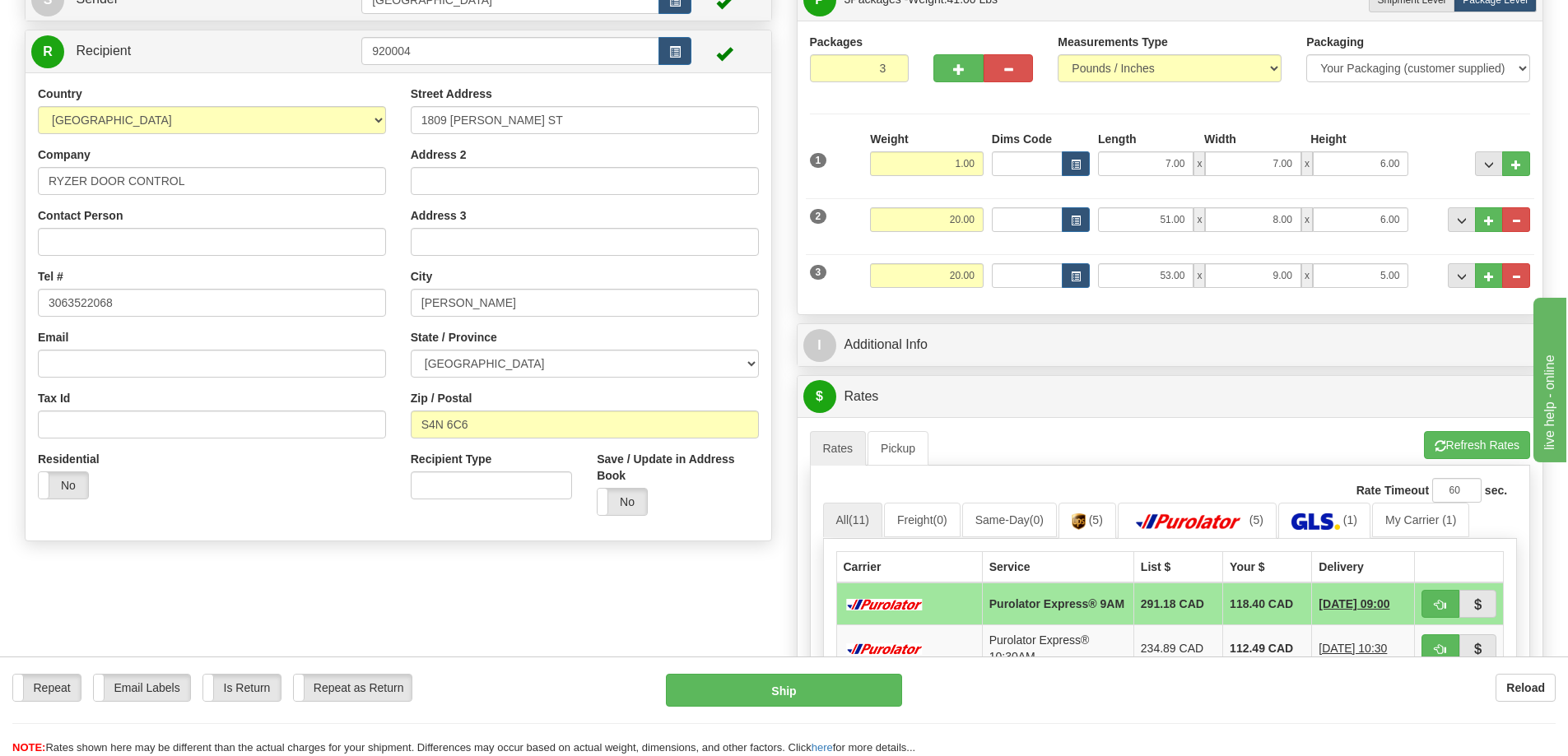
scroll to position [165, 0]
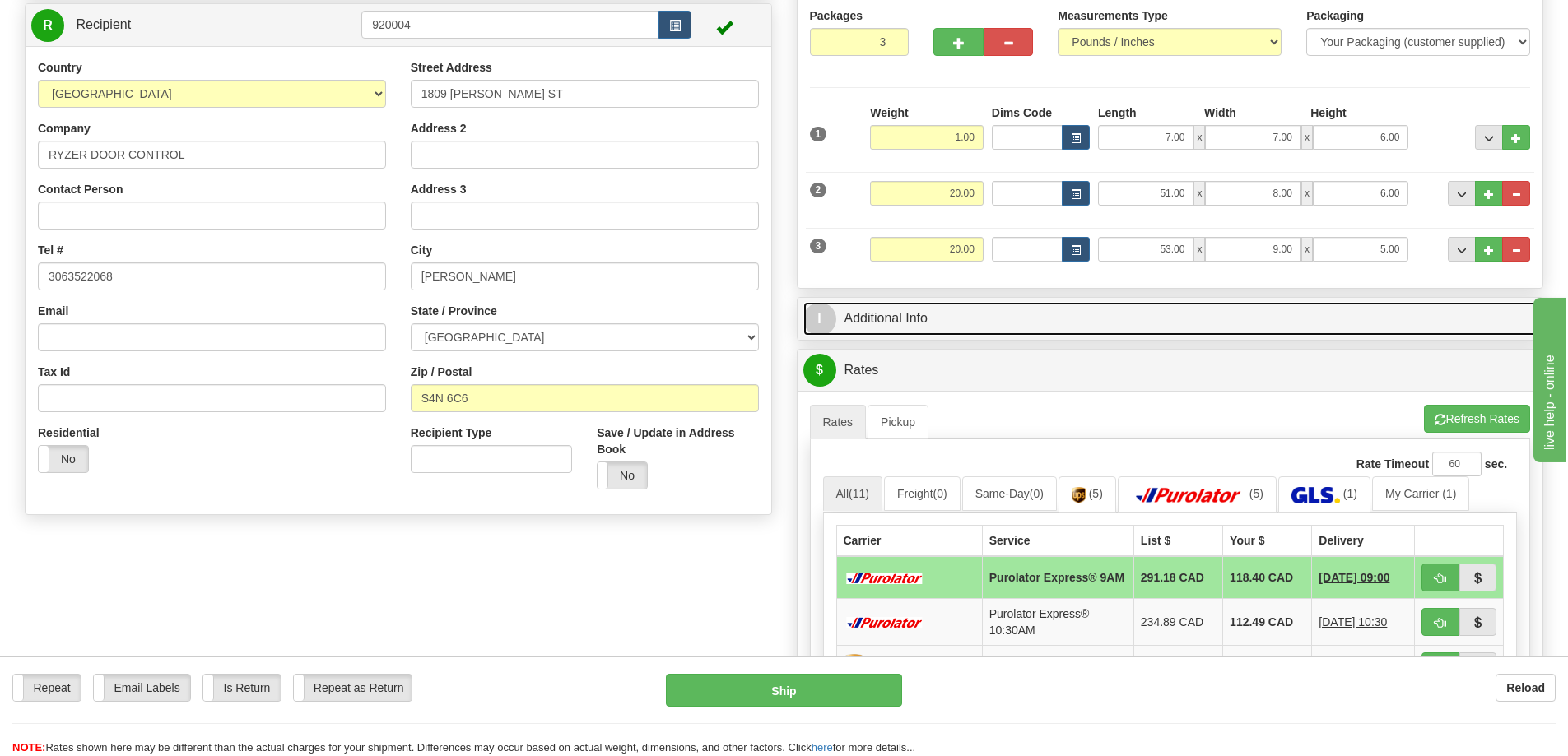
click at [1034, 318] on link "I Additional Info" at bounding box center [1170, 318] width 734 height 34
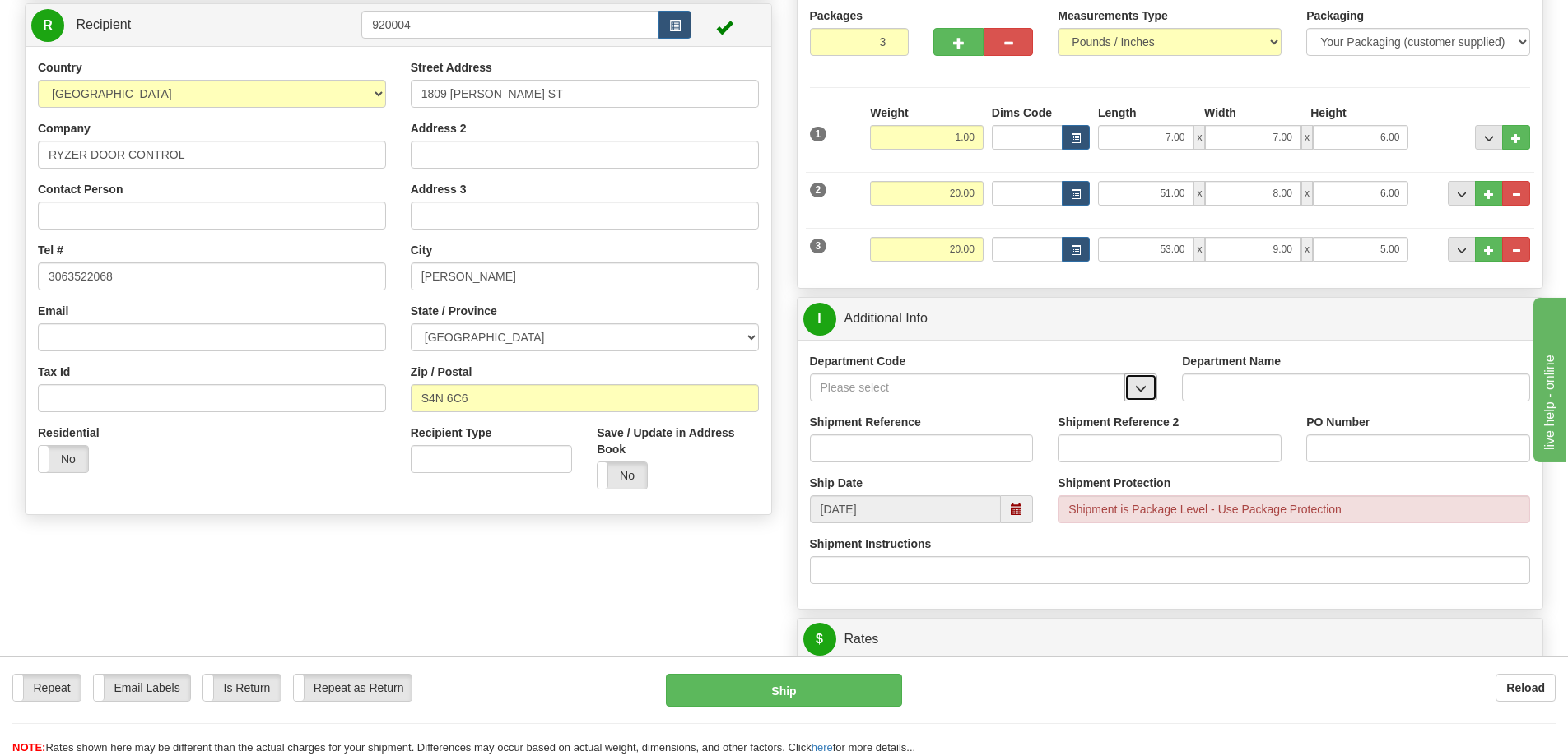
click at [1134, 393] on span "button" at bounding box center [1140, 388] width 12 height 11
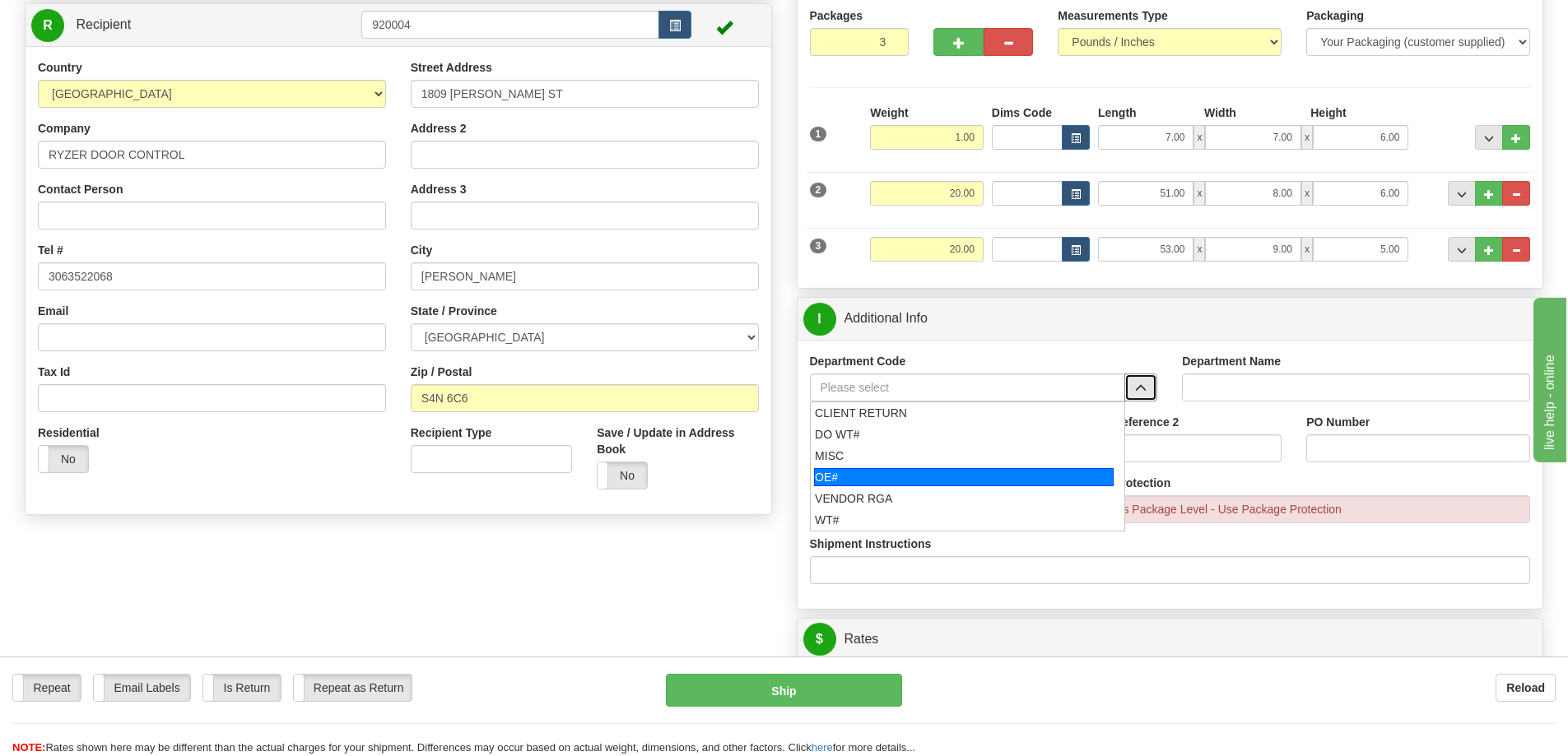
click at [923, 479] on div "OE#" at bounding box center [963, 477] width 299 height 18
type input "OE#"
type input "ORDERS"
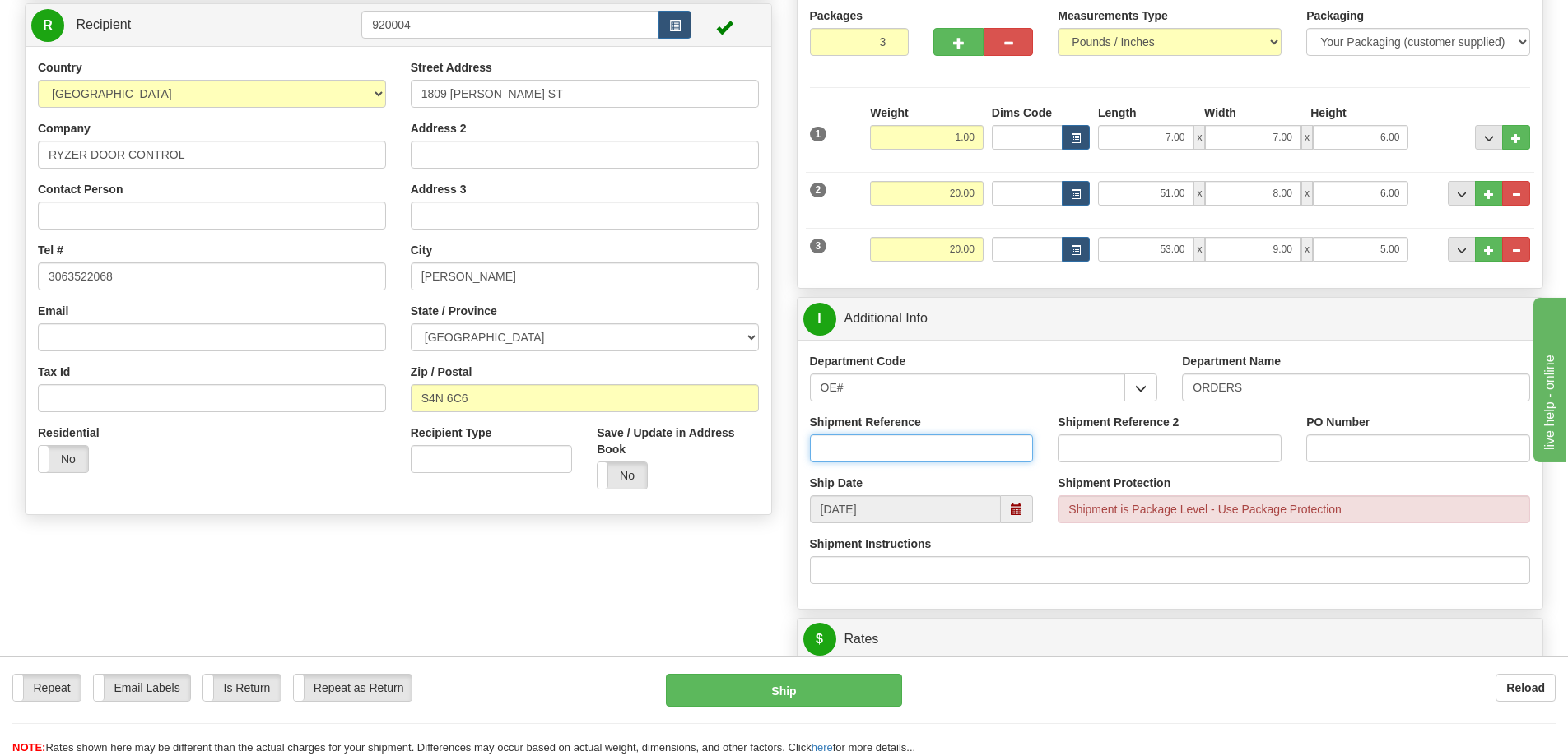
click at [930, 444] on input "Shipment Reference" at bounding box center [921, 448] width 224 height 28
type input "90038646-00 90040090-00 90040191-00"
click at [1354, 450] on input "PO Number" at bounding box center [1417, 448] width 224 height 28
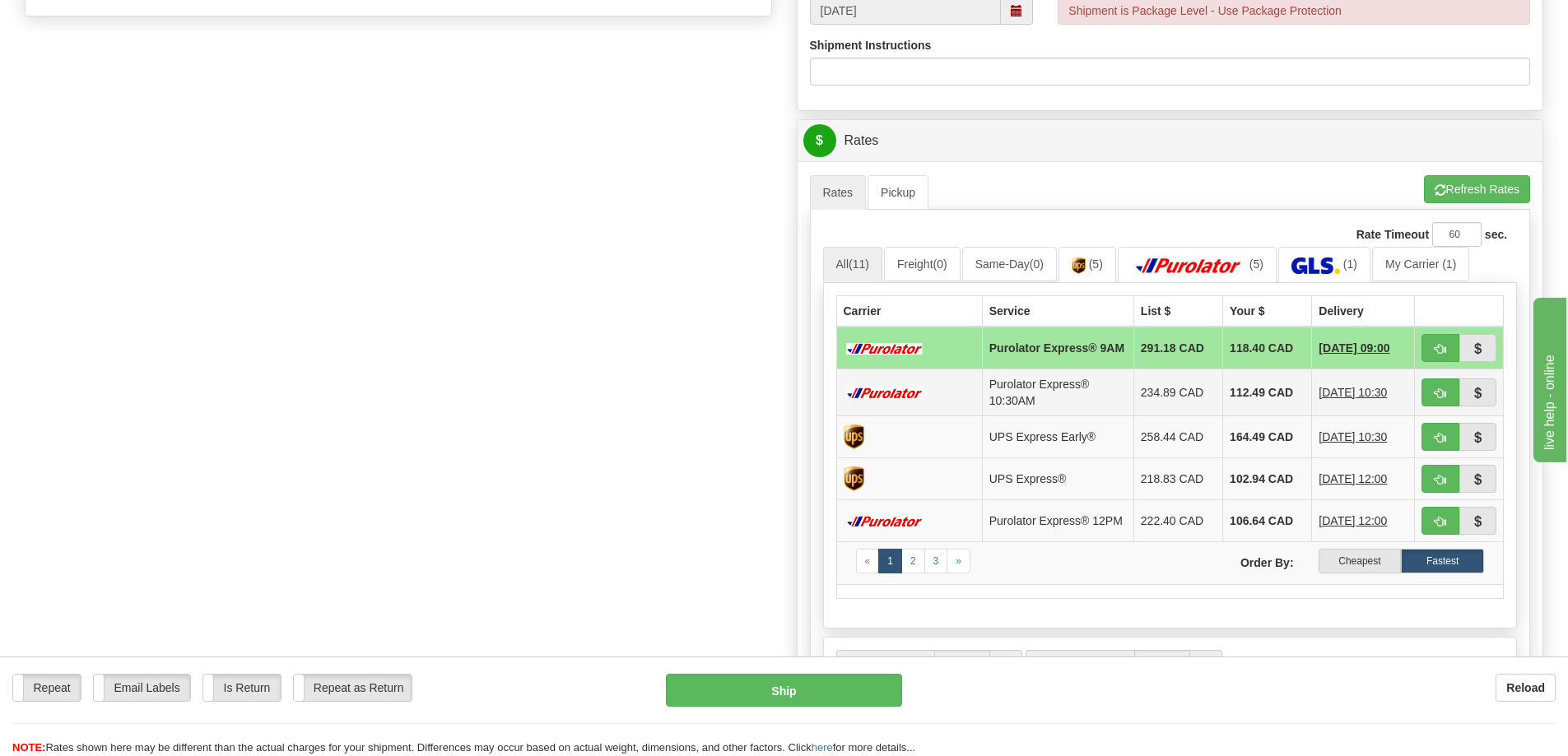
scroll to position [741, 0]
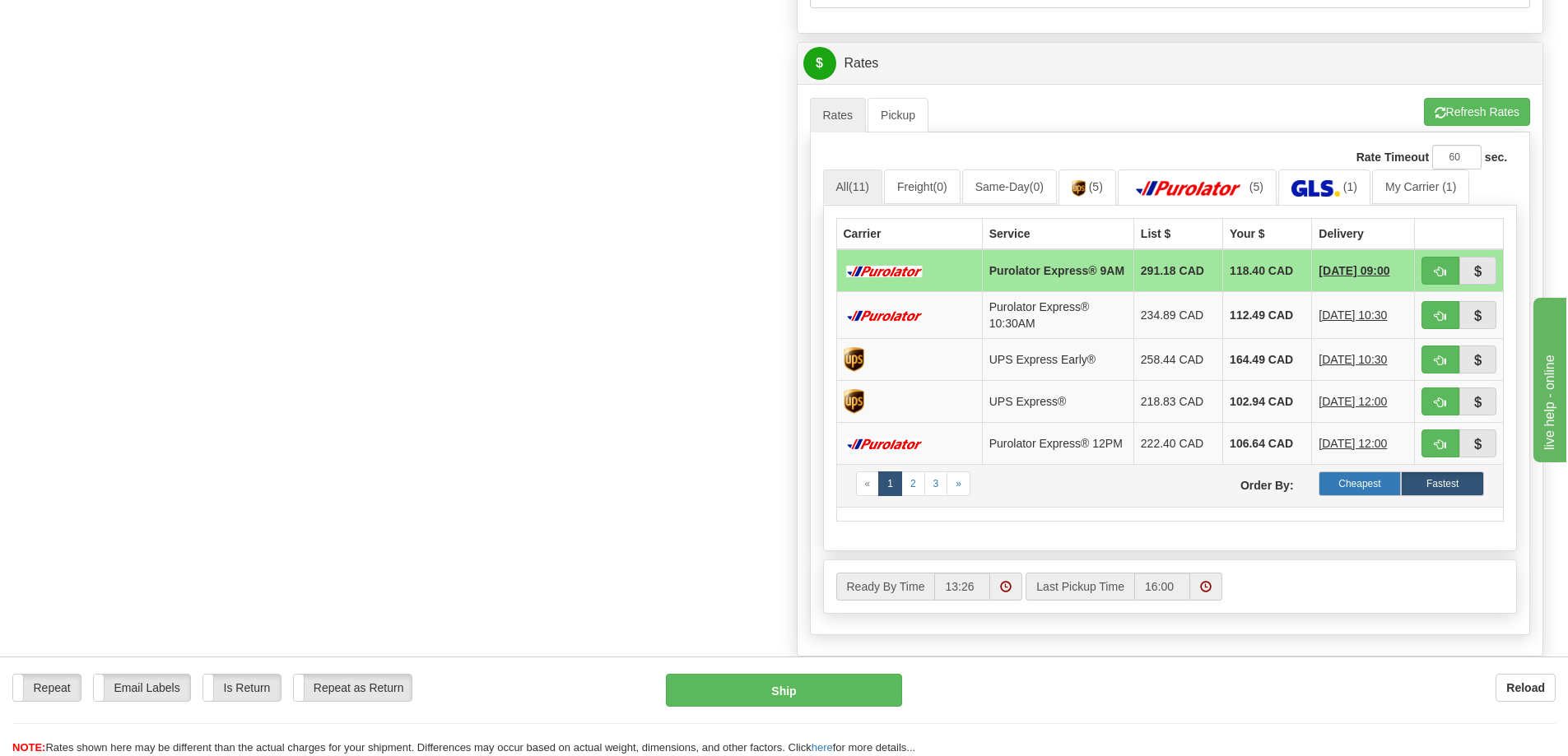
type input "AD046594"
click at [1337, 496] on label "Cheapest" at bounding box center [1360, 484] width 83 height 25
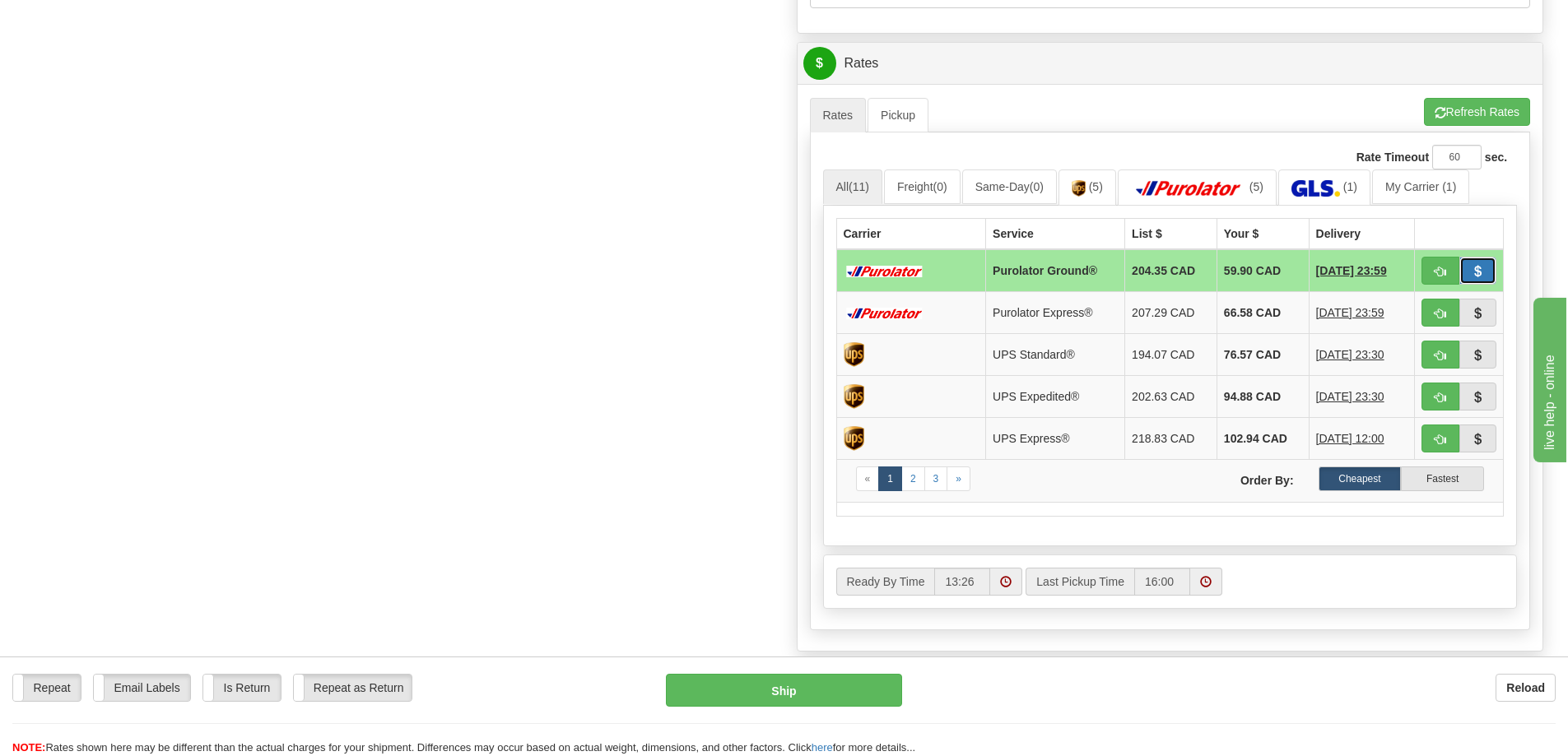
click at [1483, 269] on span "button" at bounding box center [1477, 271] width 12 height 11
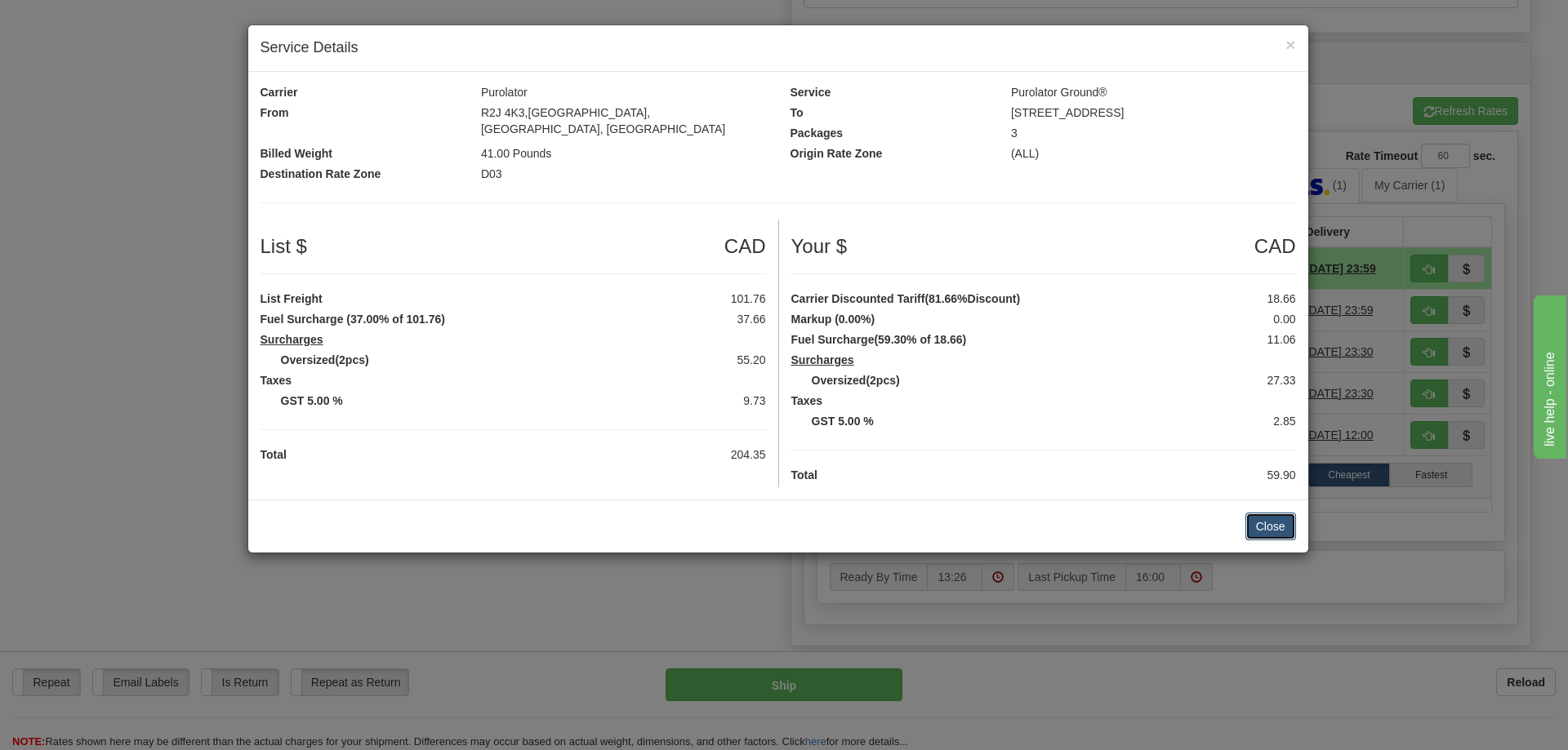
click at [1262, 513] on button "Close" at bounding box center [1270, 526] width 51 height 28
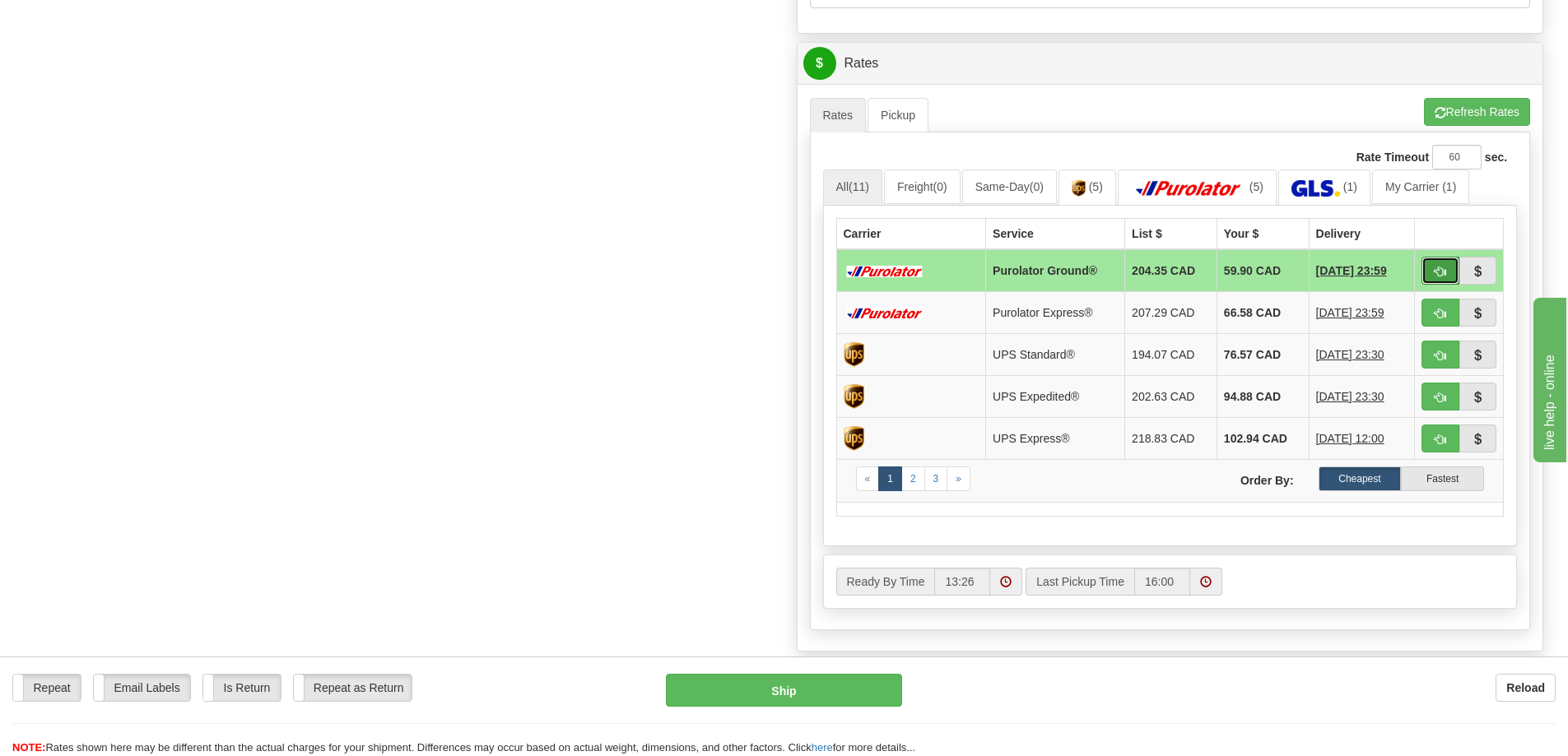
click at [1435, 266] on span "button" at bounding box center [1440, 271] width 12 height 11
type input "260"
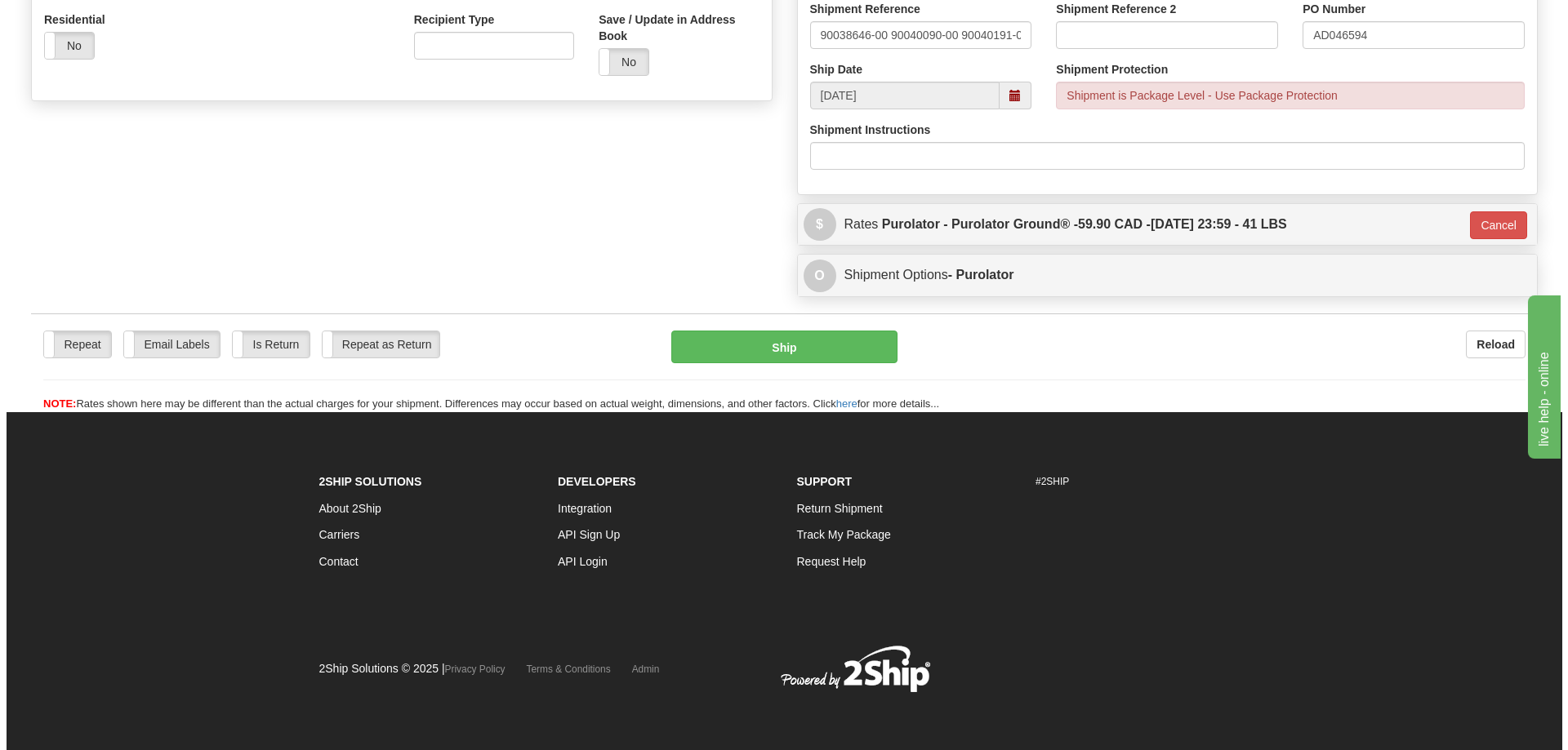
scroll to position [574, 0]
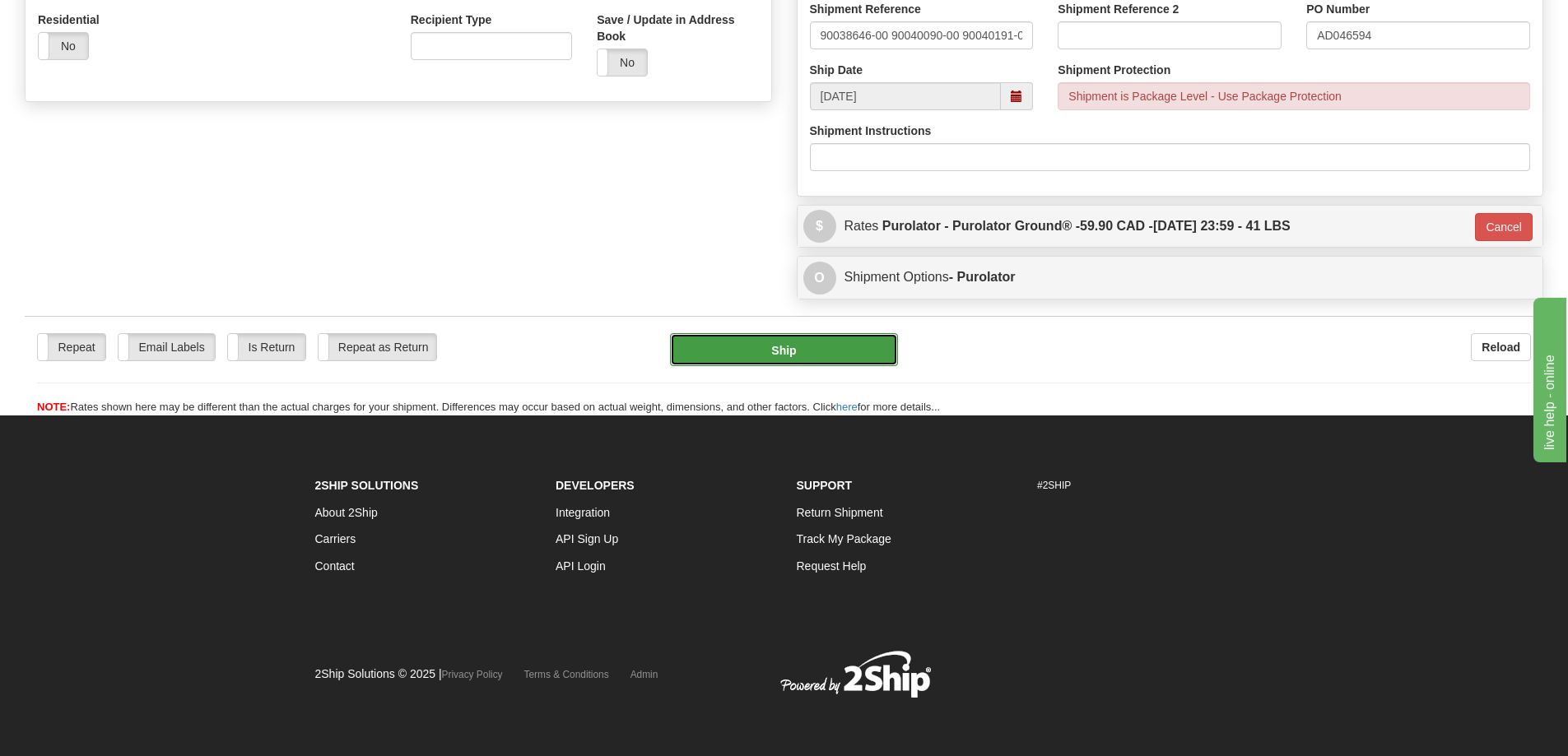
click at [812, 348] on button "Ship" at bounding box center [783, 349] width 227 height 33
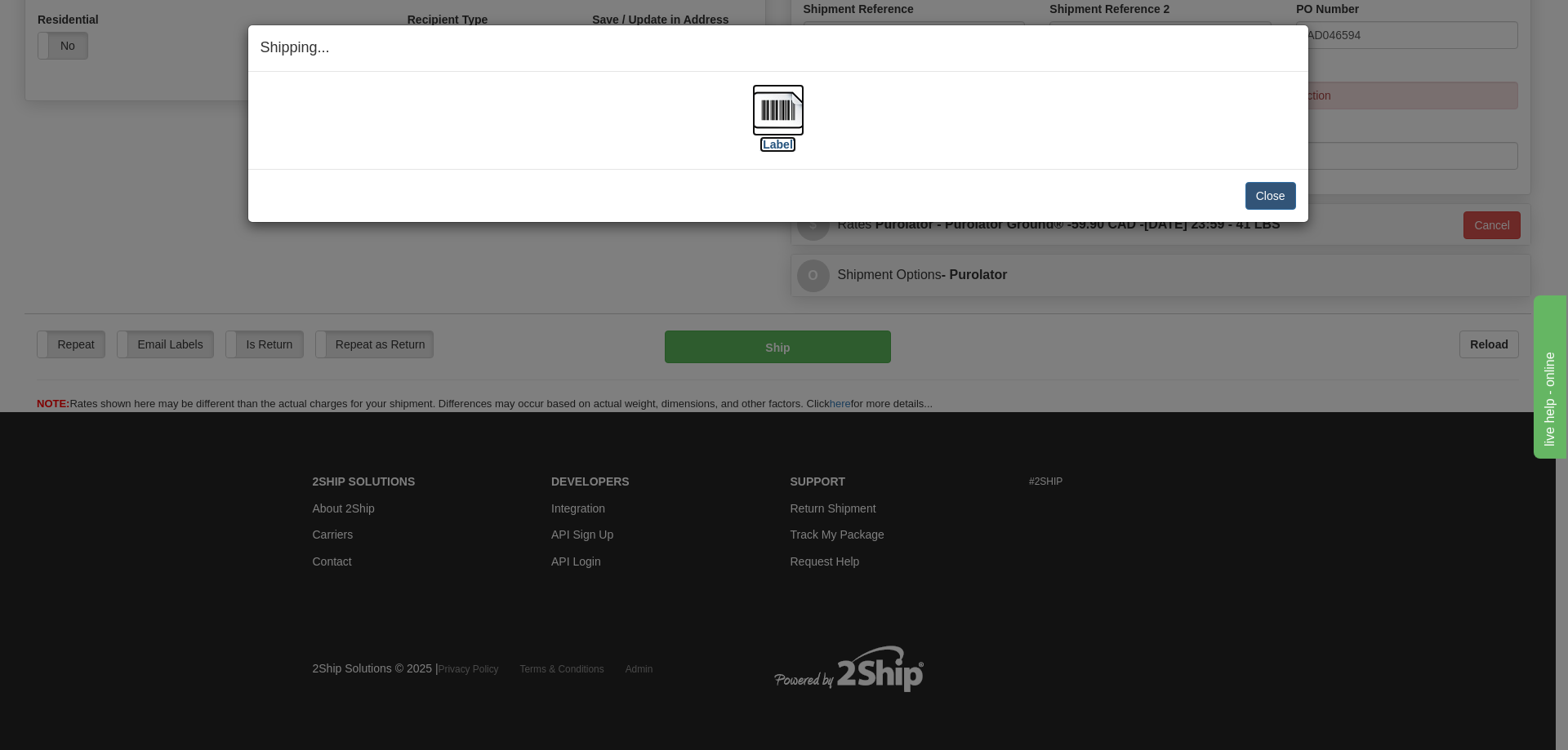
click at [780, 148] on label "[Label]" at bounding box center [778, 144] width 37 height 16
click at [1275, 196] on button "Close" at bounding box center [1270, 196] width 51 height 28
